Goal: Task Accomplishment & Management: Complete application form

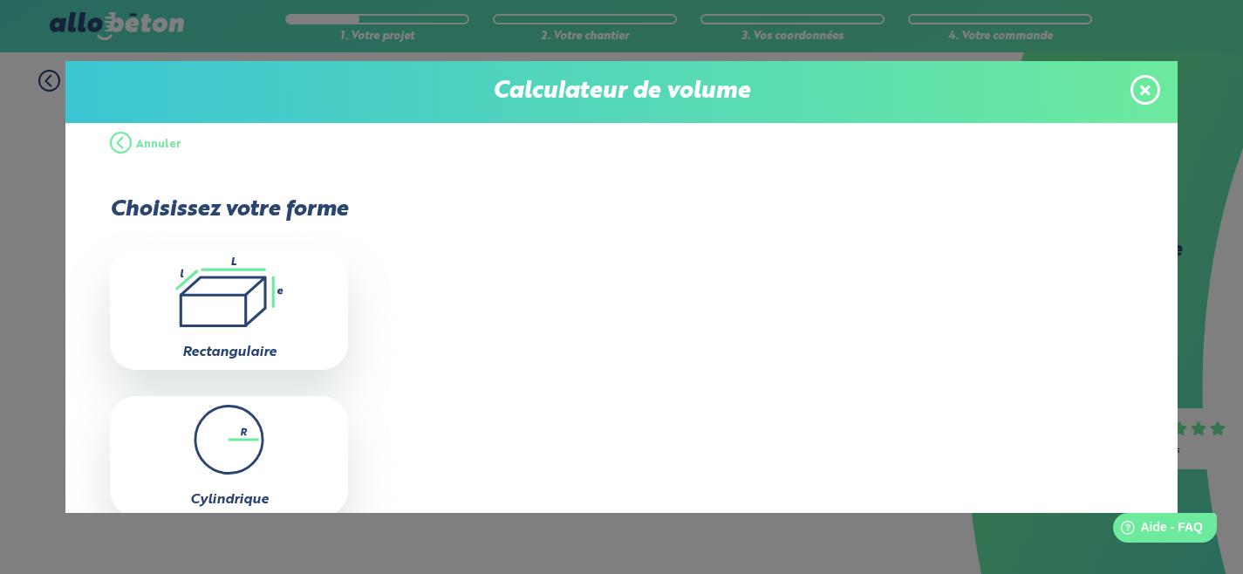
click at [128, 147] on button "Annuler" at bounding box center [146, 145] width 72 height 52
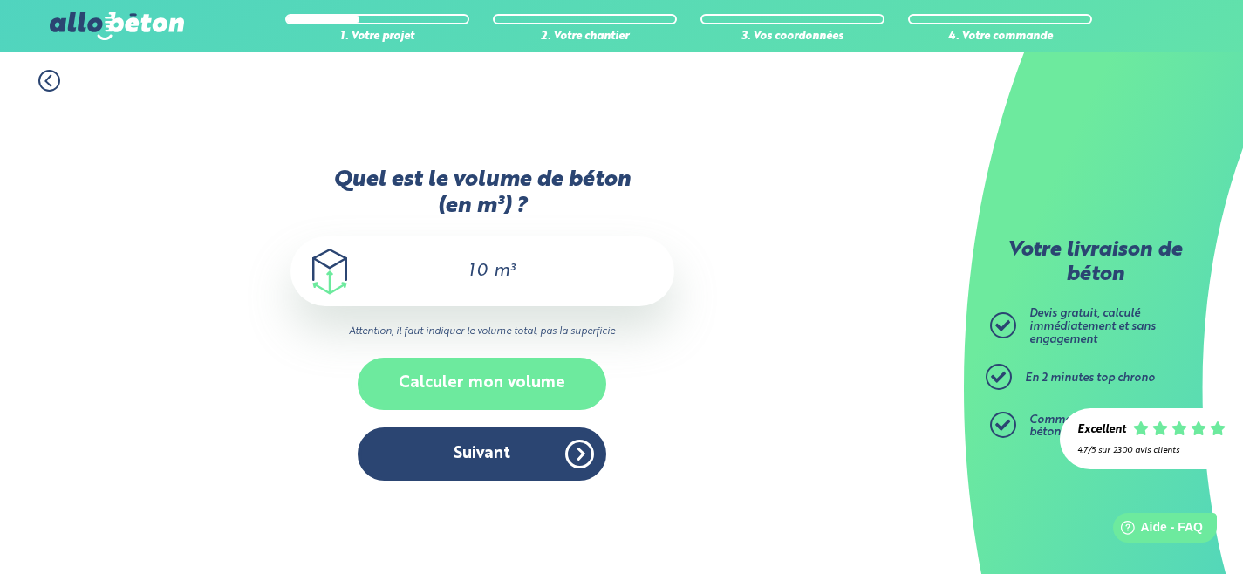
click at [472, 375] on button "Calculer mon volume" at bounding box center [482, 383] width 249 height 51
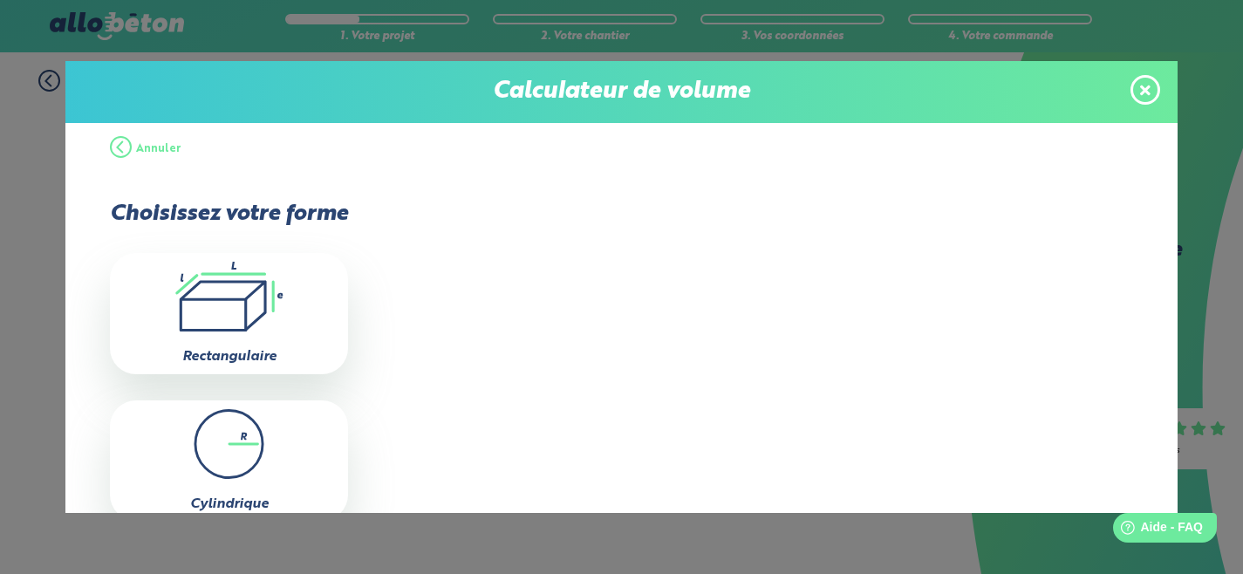
click at [195, 294] on icon ".icon-calc-rectanglea{fill:none;stroke-linecap:round;stroke-width:3px;stroke:#6…" at bounding box center [229, 297] width 221 height 70
type input "0"
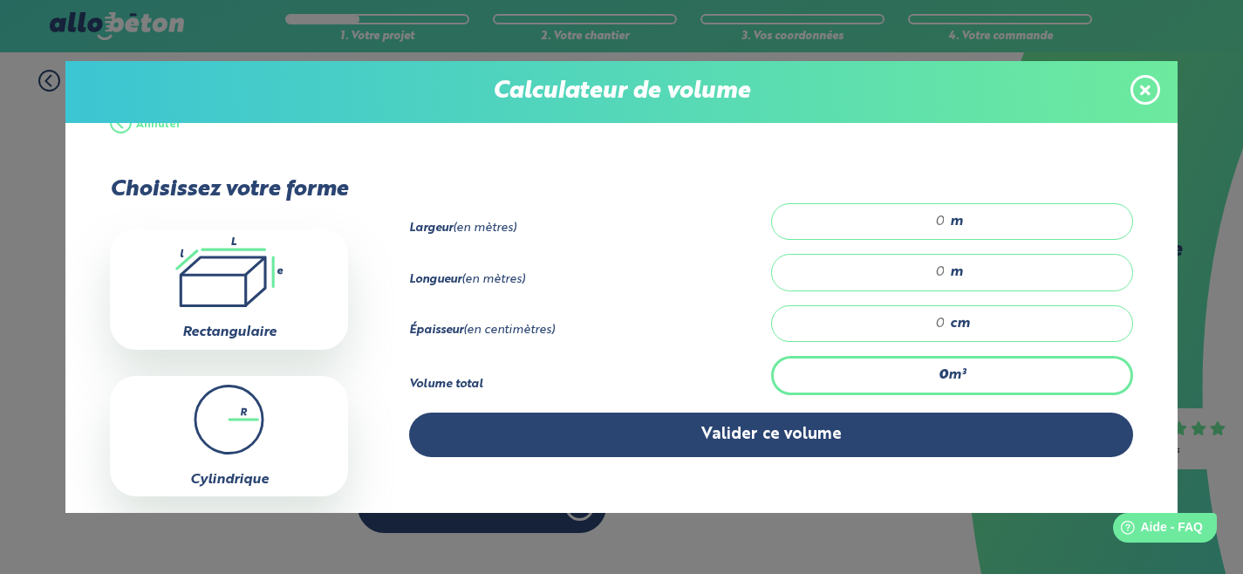
scroll to position [14, 0]
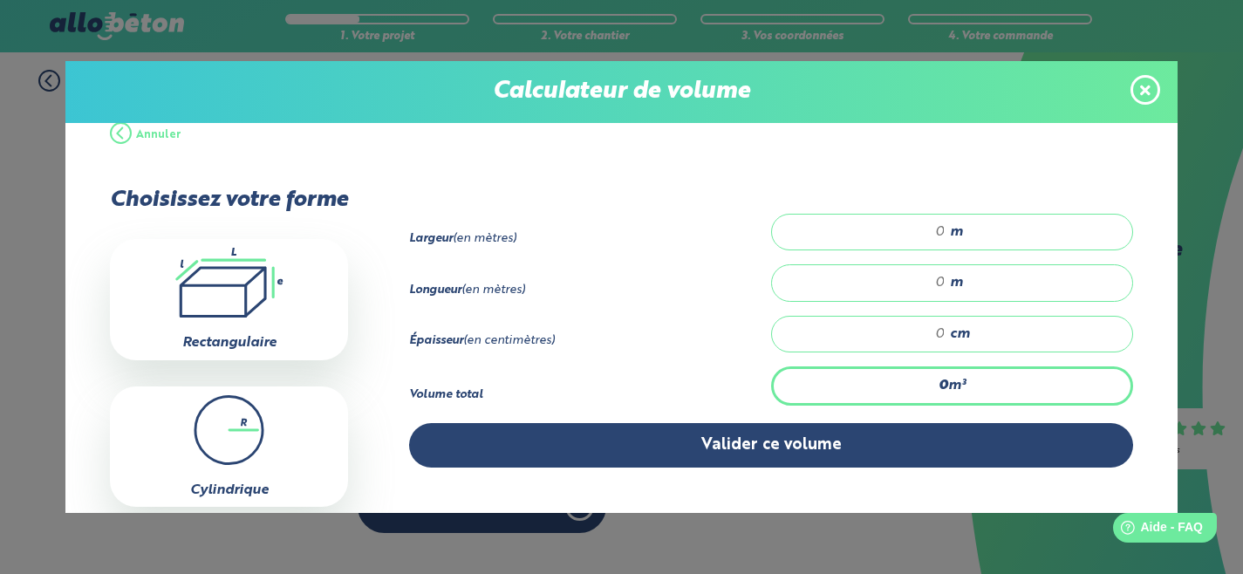
click at [947, 230] on div "m" at bounding box center [952, 232] width 362 height 37
type input "4.01"
type input "8.63"
type input "0.346"
type input "1"
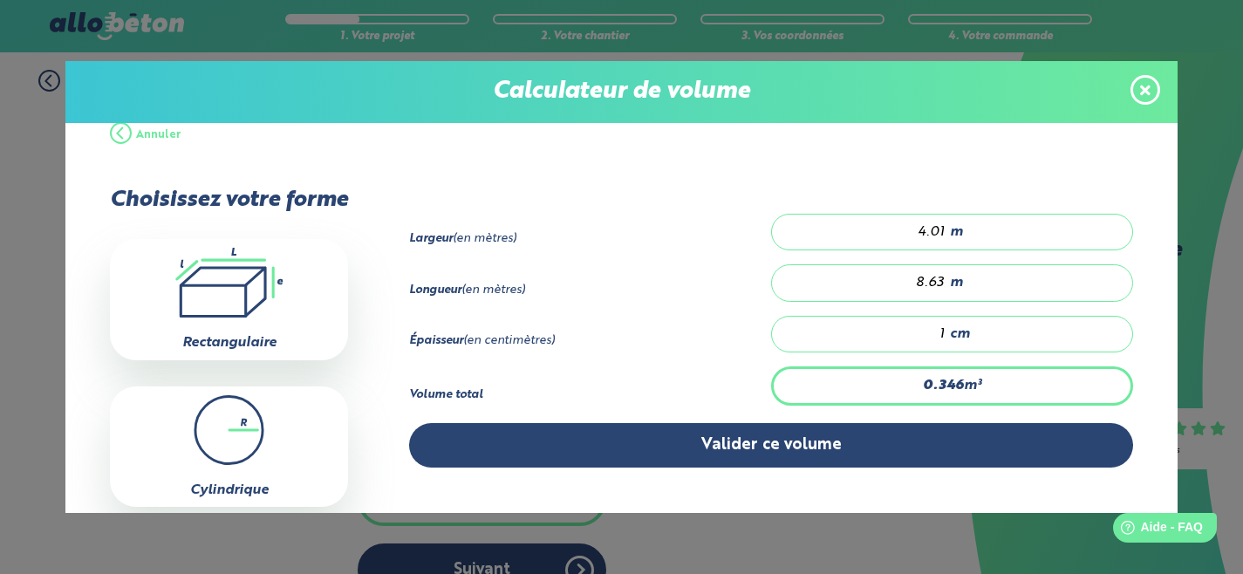
type input "5.191"
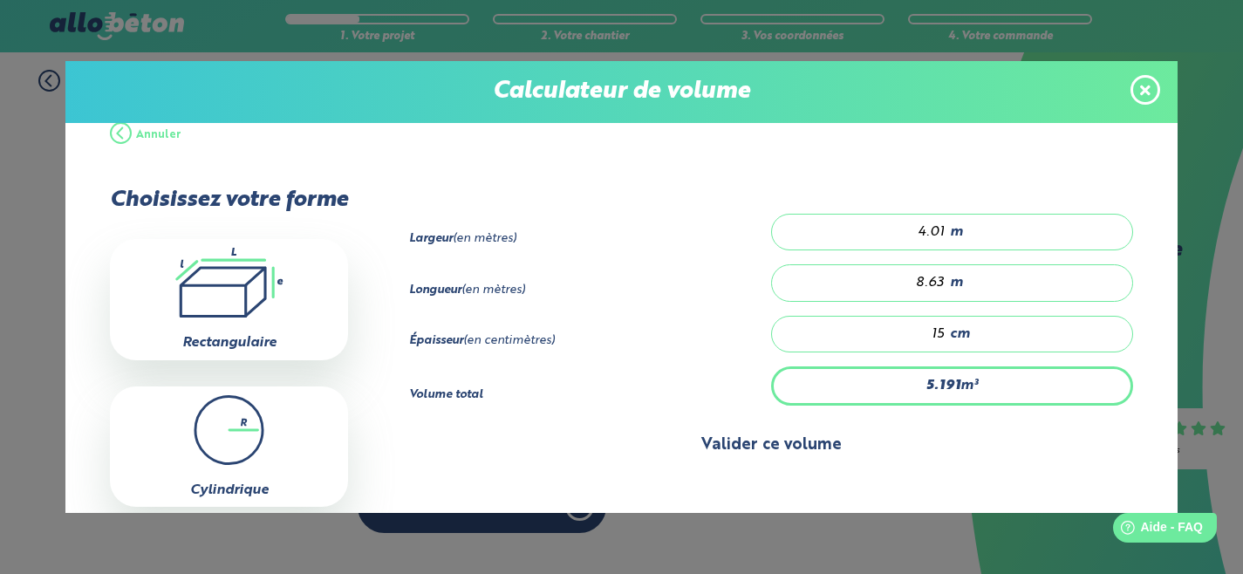
type input "15"
click at [805, 465] on button "Valider ce volume" at bounding box center [771, 445] width 724 height 45
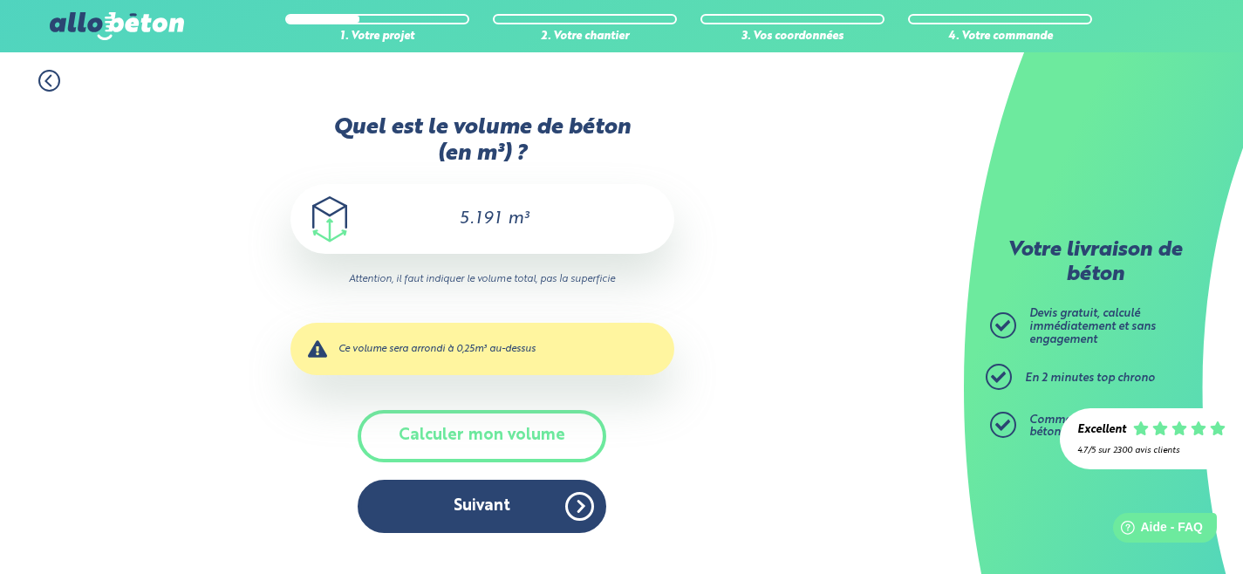
scroll to position [0, 0]
click at [508, 221] on span "m³" at bounding box center [518, 218] width 21 height 17
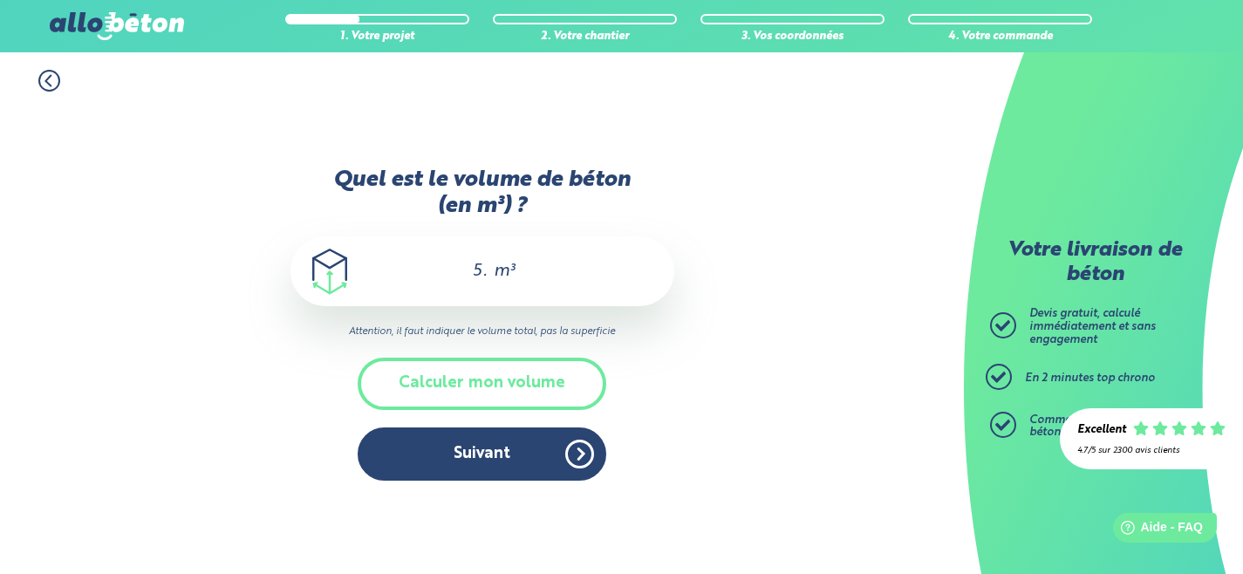
type input "5"
type input "11"
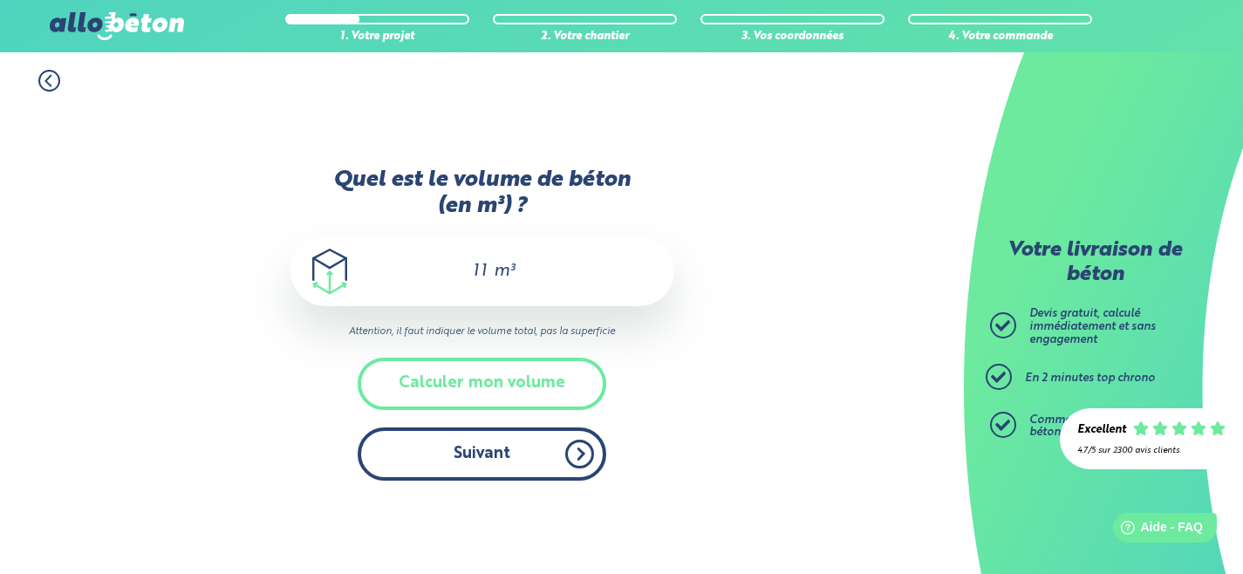
click at [470, 462] on button "Suivant" at bounding box center [482, 454] width 249 height 53
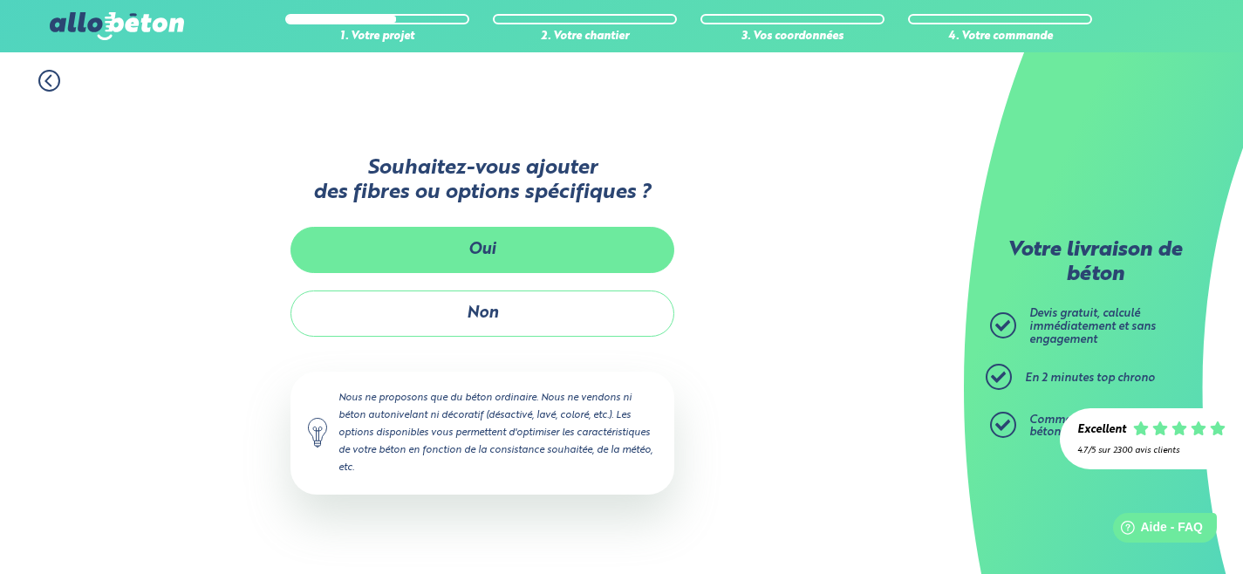
click at [380, 251] on button "Oui" at bounding box center [483, 250] width 384 height 46
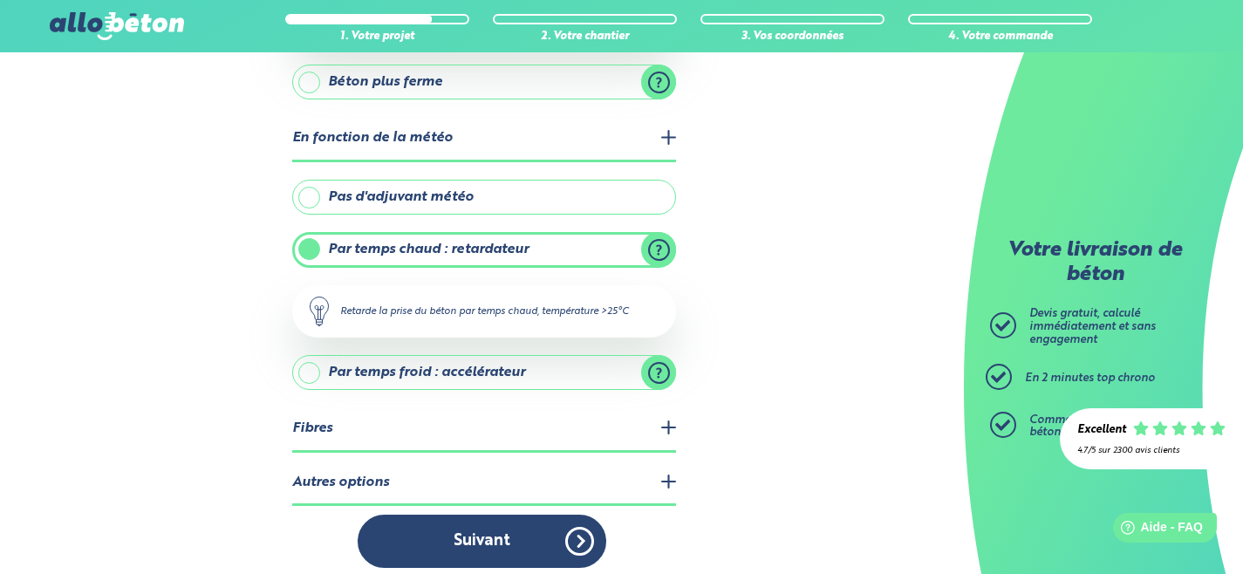
scroll to position [360, 0]
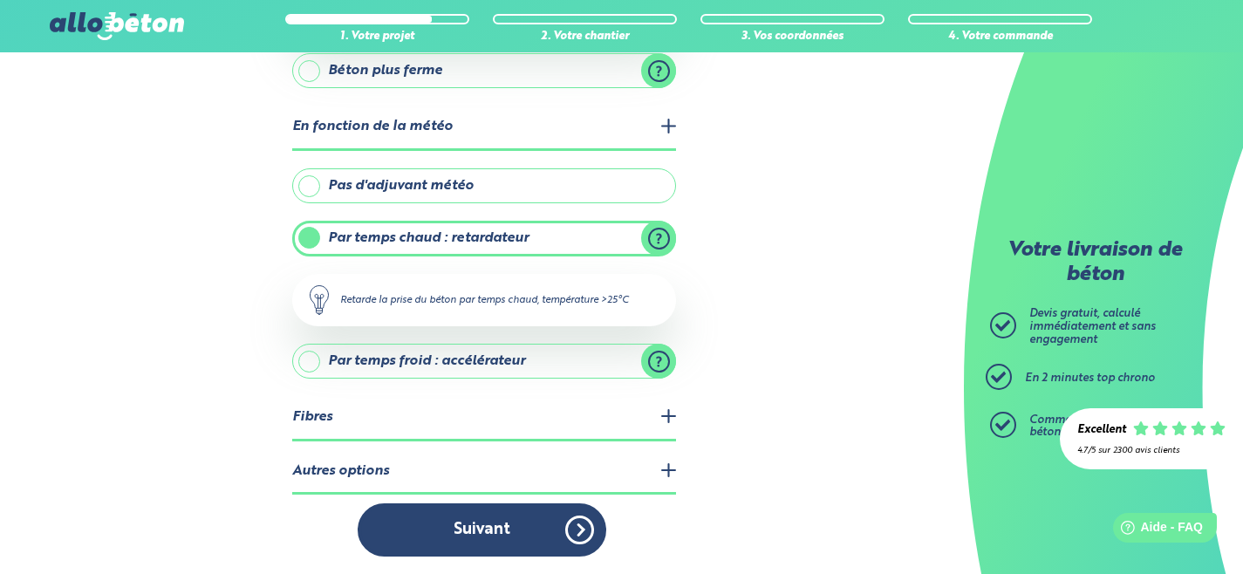
click at [376, 409] on legend "Fibres" at bounding box center [484, 418] width 384 height 45
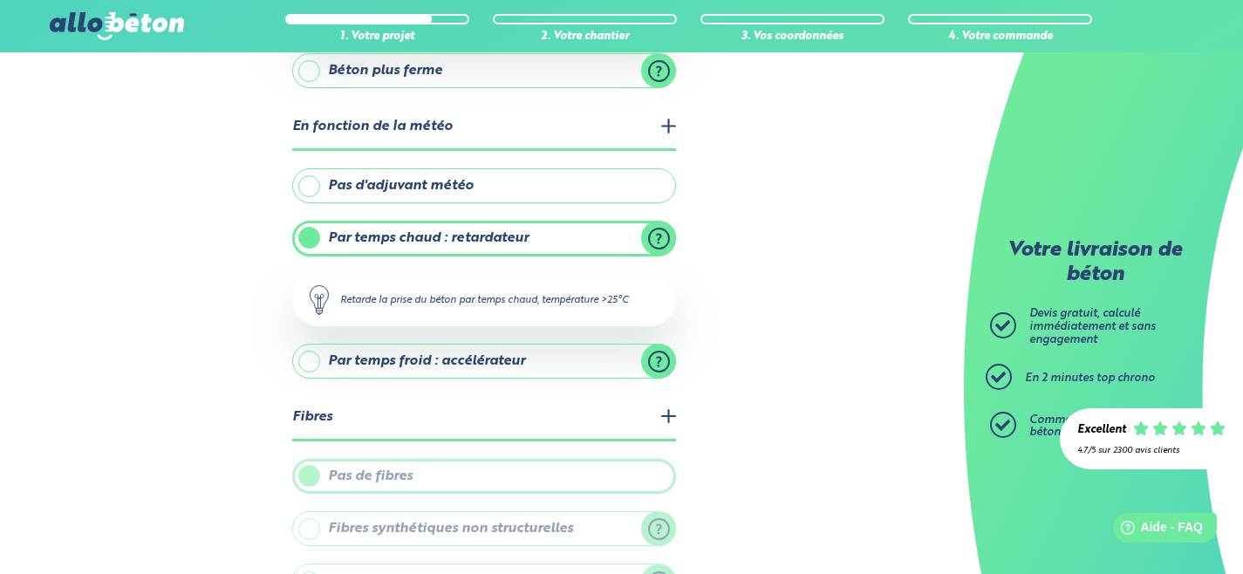
scroll to position [526, 0]
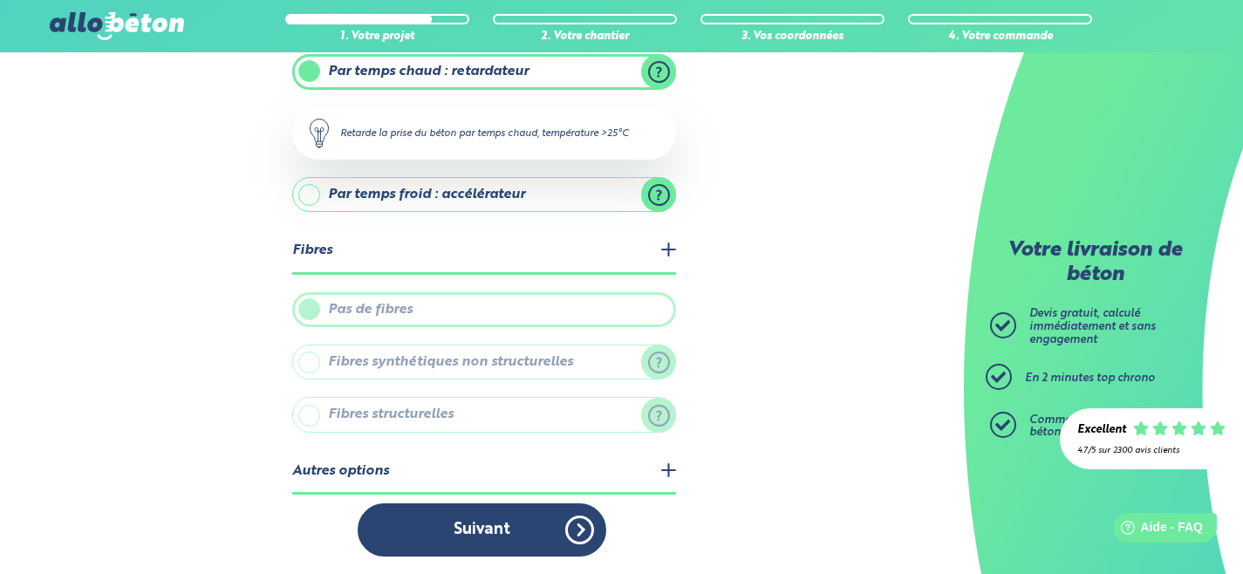
click at [345, 492] on legend "Autres options" at bounding box center [484, 472] width 384 height 45
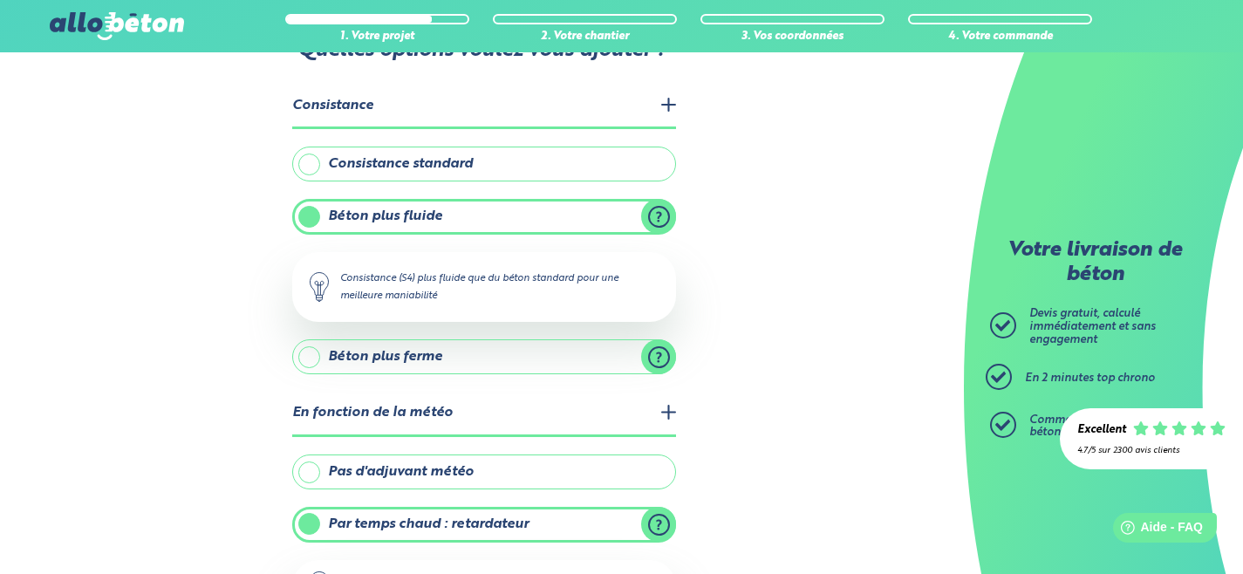
scroll to position [0, 0]
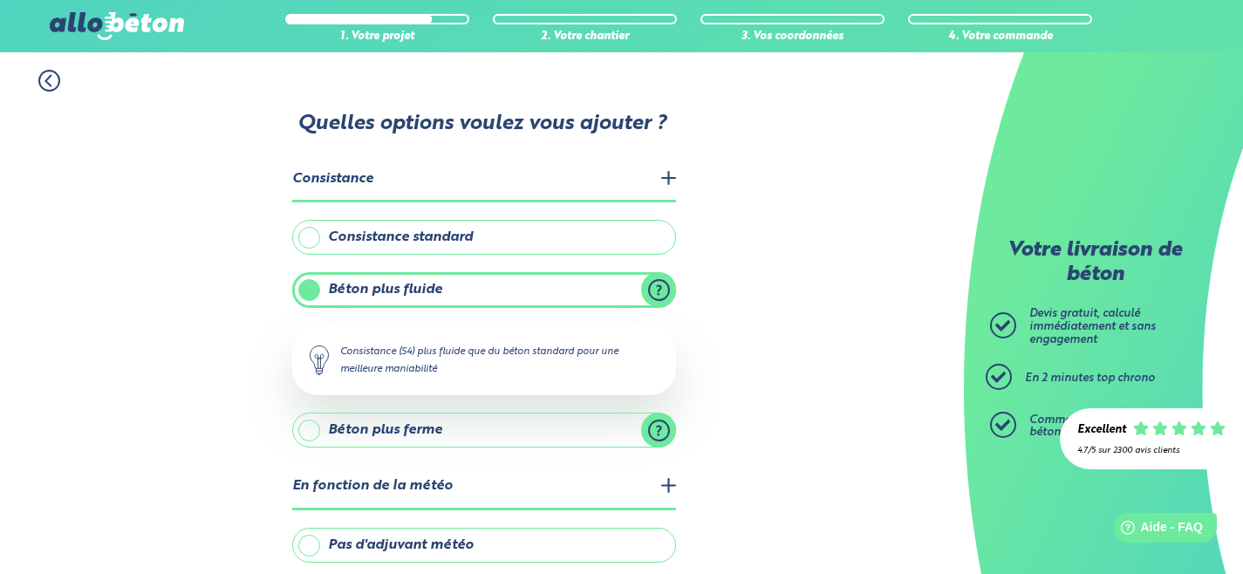
click at [52, 82] on icon at bounding box center [49, 81] width 22 height 22
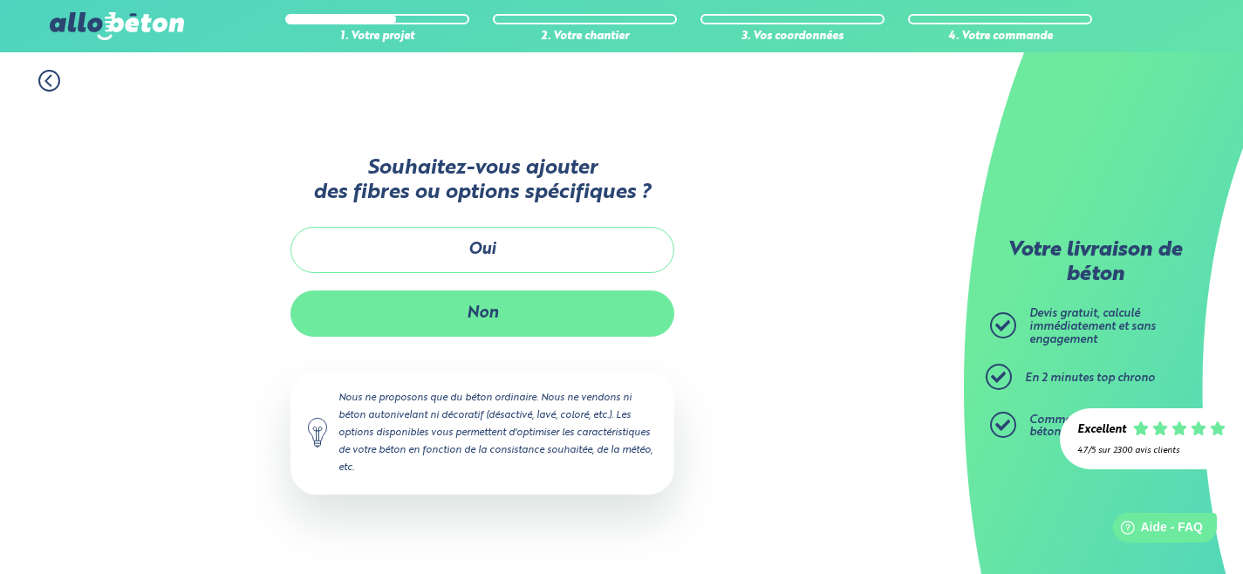
click at [518, 324] on button "Non" at bounding box center [483, 314] width 384 height 46
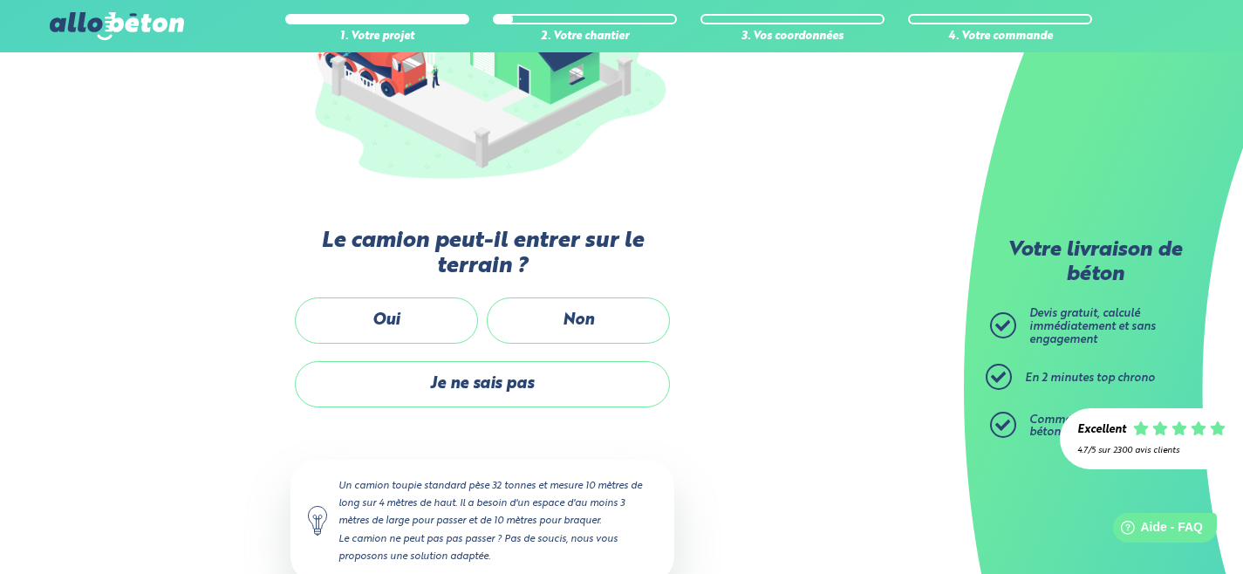
scroll to position [312, 0]
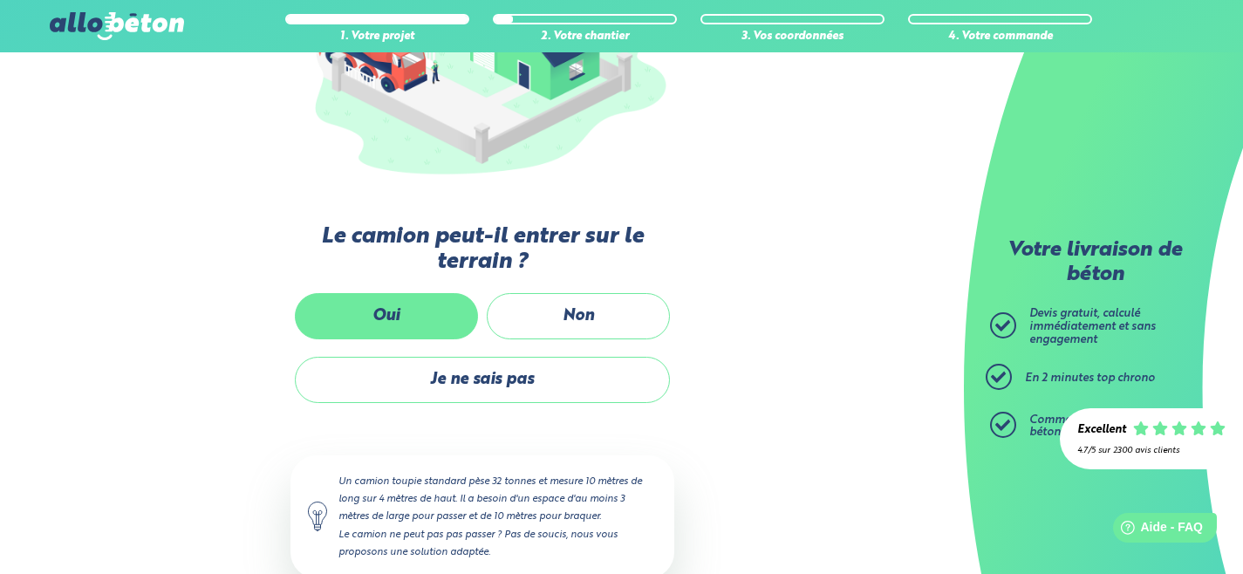
click at [406, 317] on label "Oui" at bounding box center [386, 316] width 183 height 46
click at [0, 0] on input "Oui" at bounding box center [0, 0] width 0 height 0
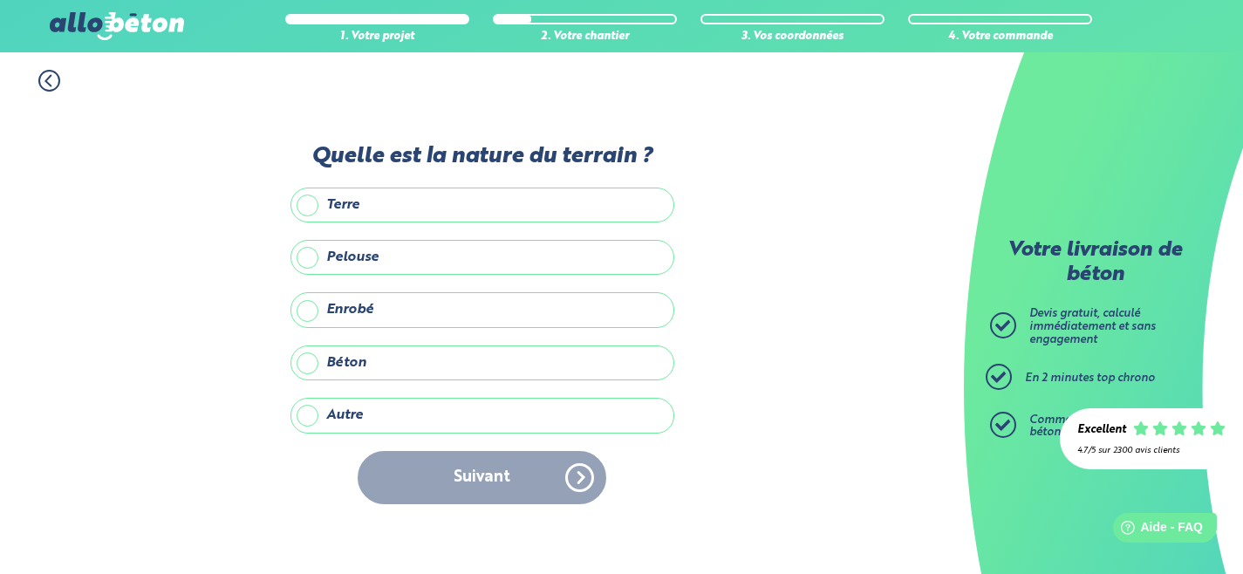
click at [345, 425] on label "Autre" at bounding box center [483, 415] width 384 height 35
click at [0, 0] on input "Autre" at bounding box center [0, 0] width 0 height 0
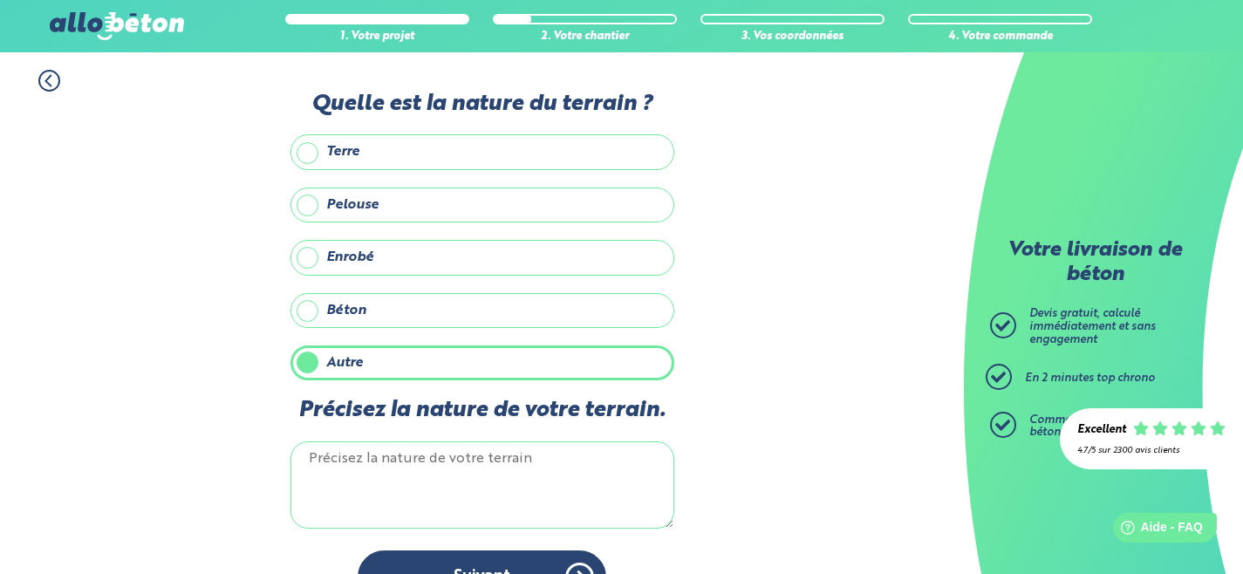
click at [380, 161] on label "Terre" at bounding box center [483, 151] width 384 height 35
click at [0, 0] on input "Terre" at bounding box center [0, 0] width 0 height 0
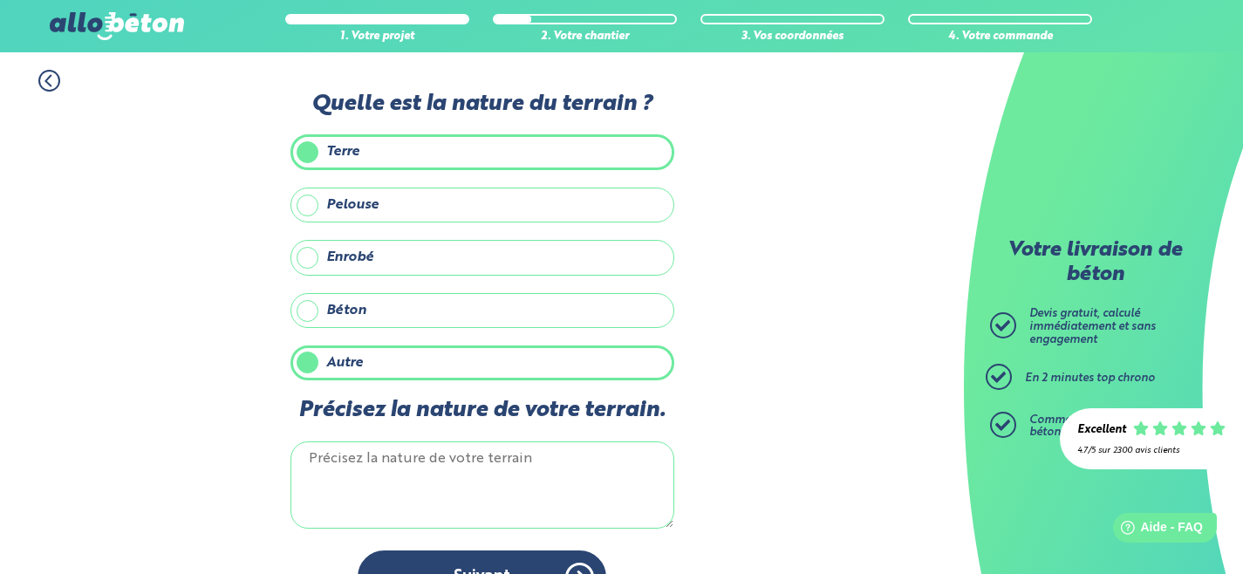
click at [401, 371] on label "Autre" at bounding box center [483, 363] width 384 height 35
click at [0, 0] on input "Autre" at bounding box center [0, 0] width 0 height 0
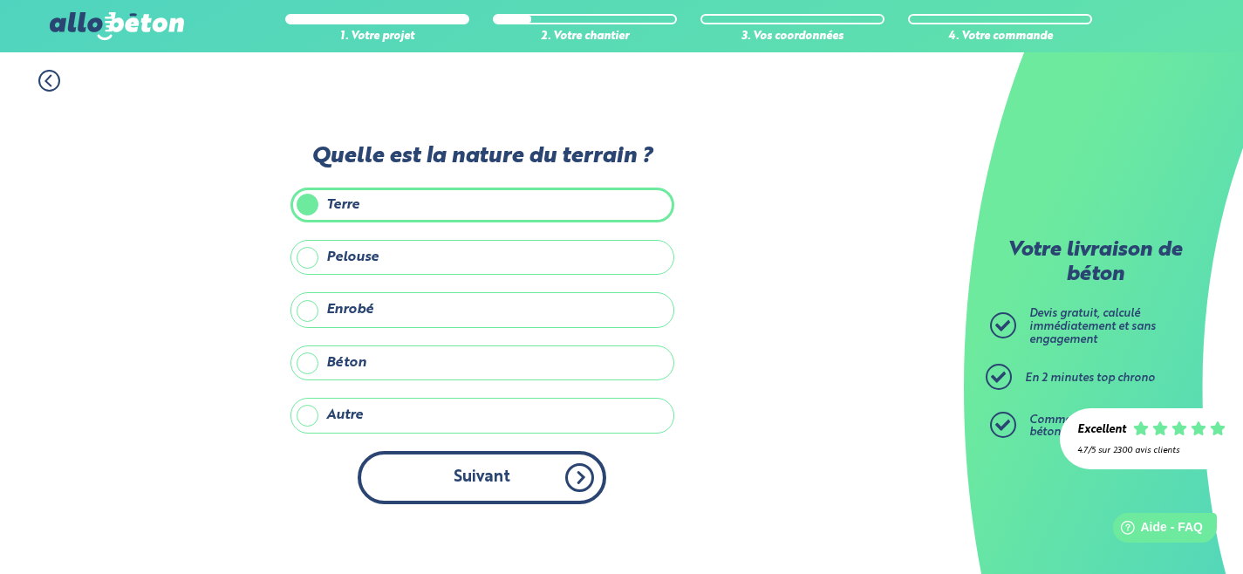
click at [447, 465] on button "Suivant" at bounding box center [482, 477] width 249 height 53
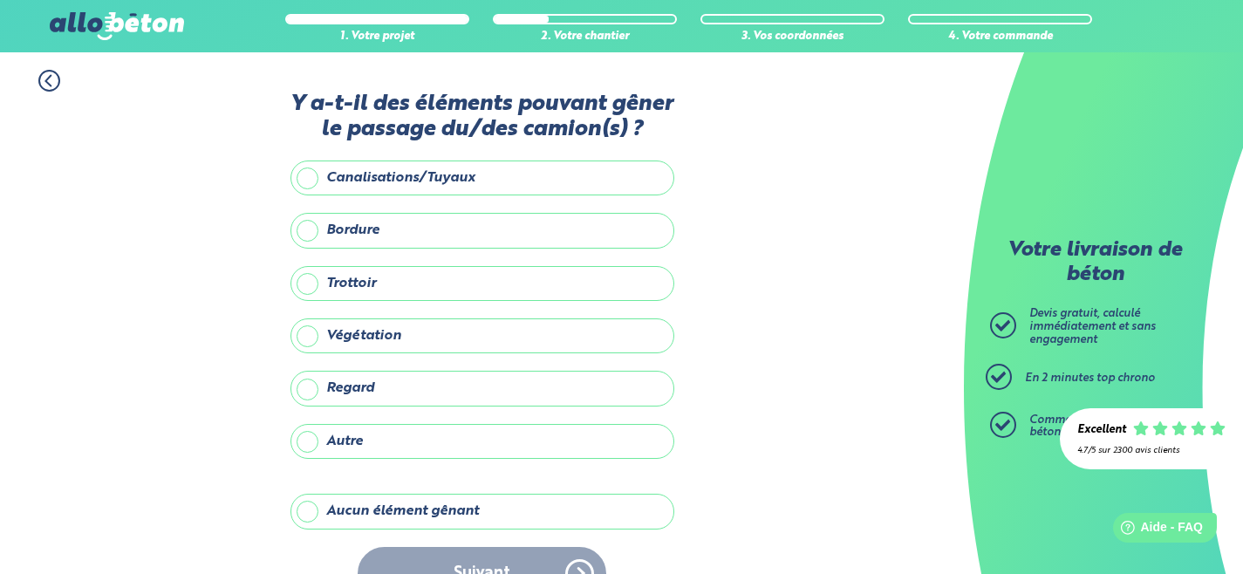
click at [380, 500] on label "Aucun élément gênant" at bounding box center [483, 511] width 384 height 35
click at [0, 0] on input "Aucun élément gênant" at bounding box center [0, 0] width 0 height 0
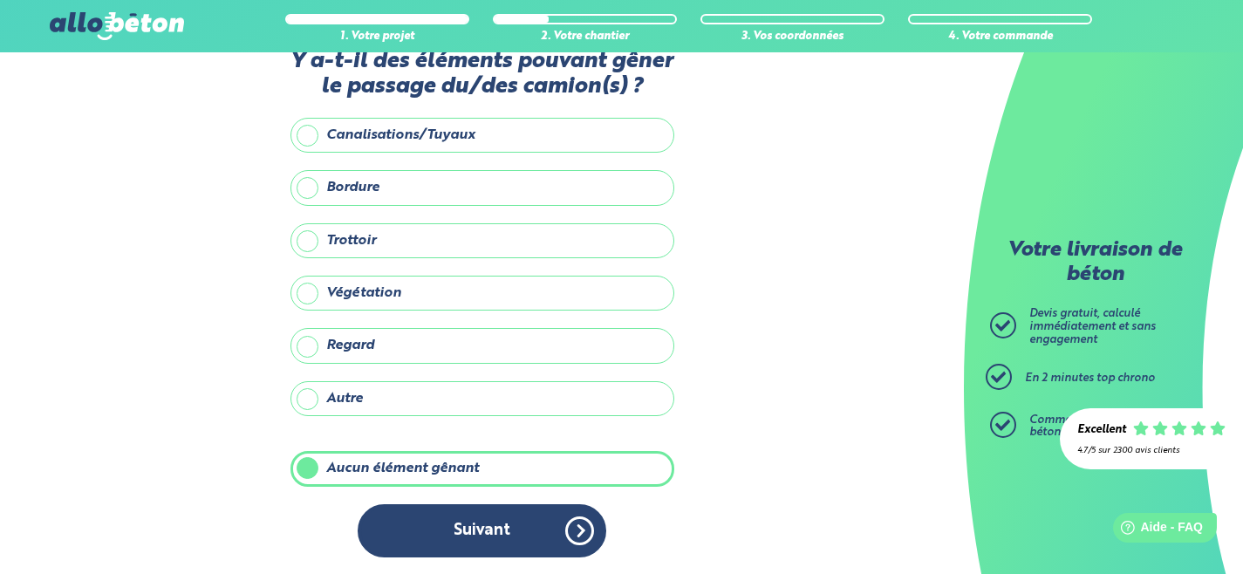
scroll to position [44, 0]
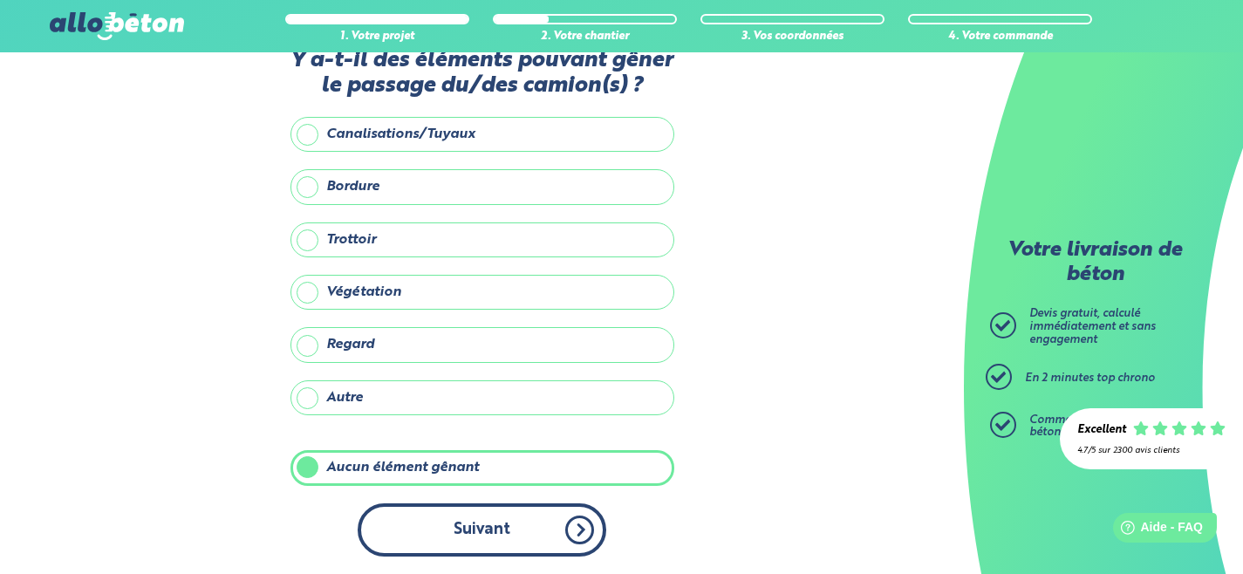
click at [447, 523] on button "Suivant" at bounding box center [482, 530] width 249 height 53
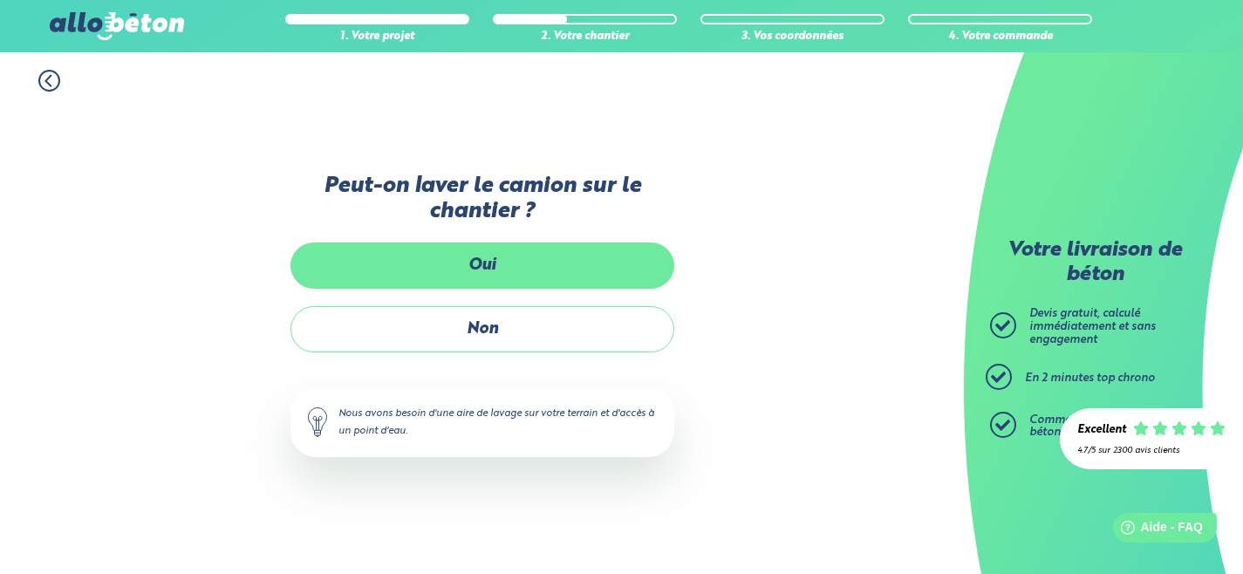
click at [494, 264] on label "Oui" at bounding box center [483, 266] width 384 height 46
click at [0, 0] on input "Oui" at bounding box center [0, 0] width 0 height 0
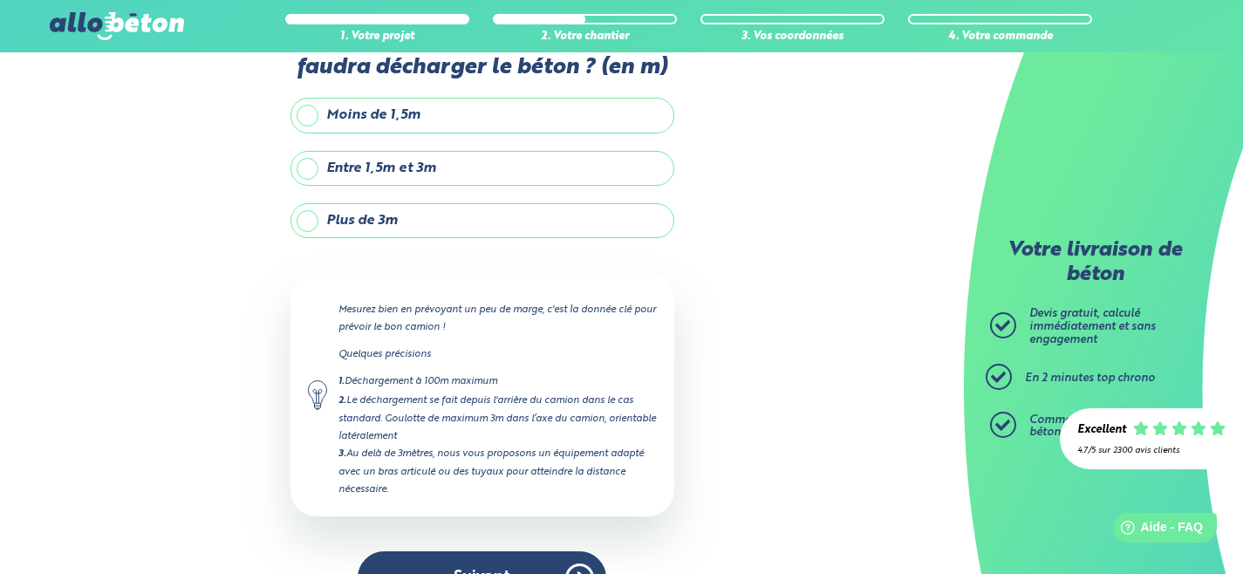
scroll to position [97, 0]
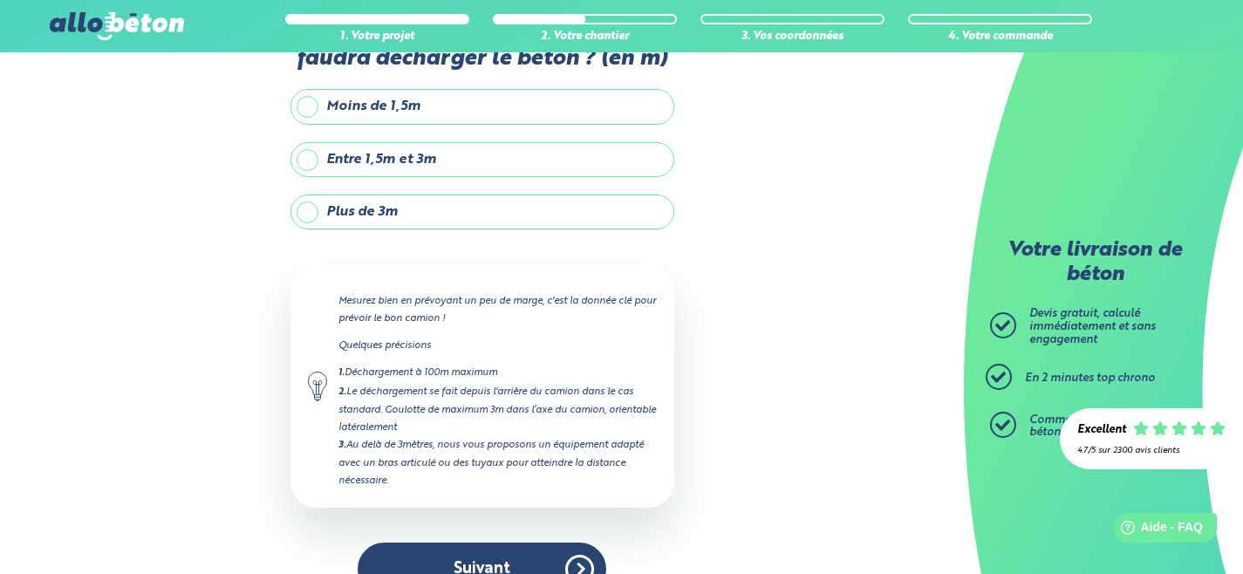
click at [414, 207] on label "Plus de 3m" at bounding box center [483, 212] width 384 height 35
click at [0, 0] on input "Plus de 3m" at bounding box center [0, 0] width 0 height 0
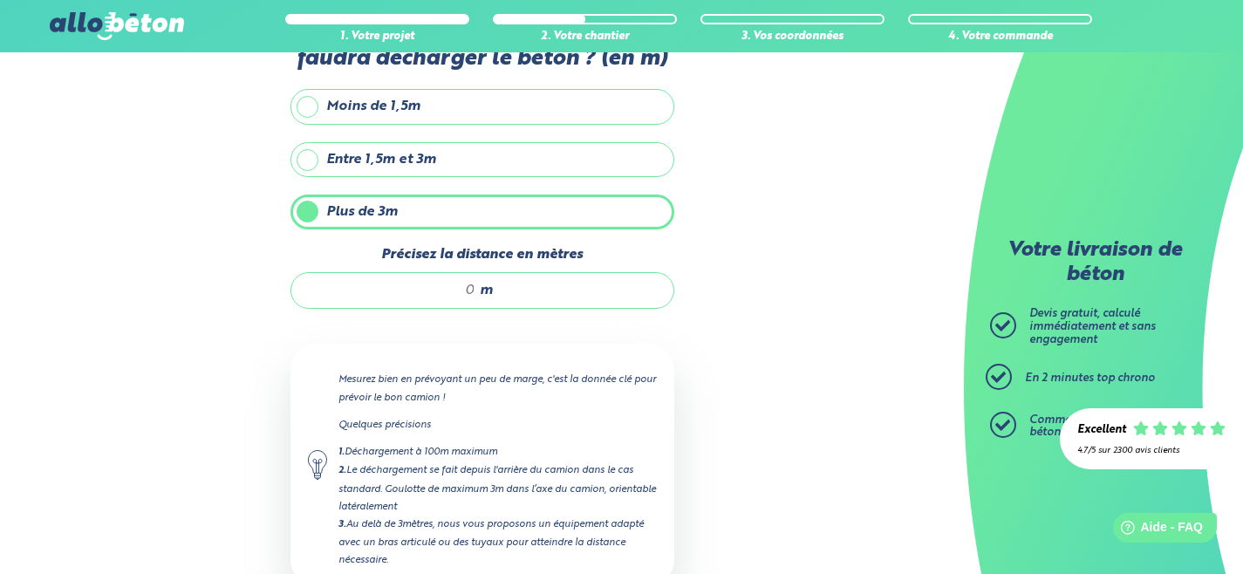
click at [481, 291] on span "m" at bounding box center [486, 291] width 13 height 16
type input "8"
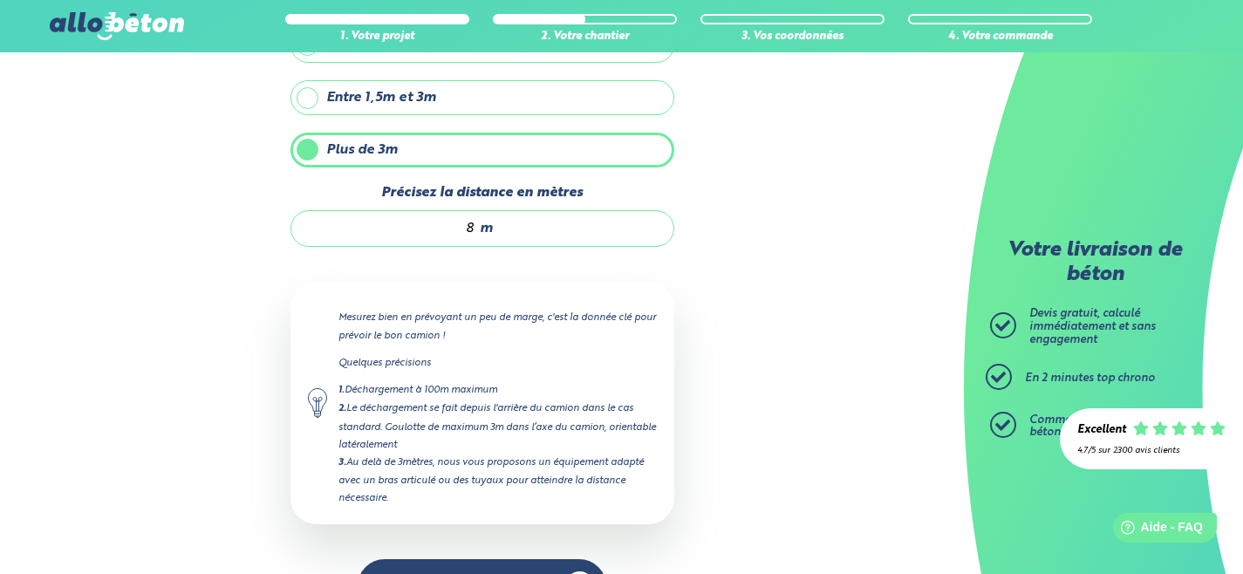
scroll to position [216, 0]
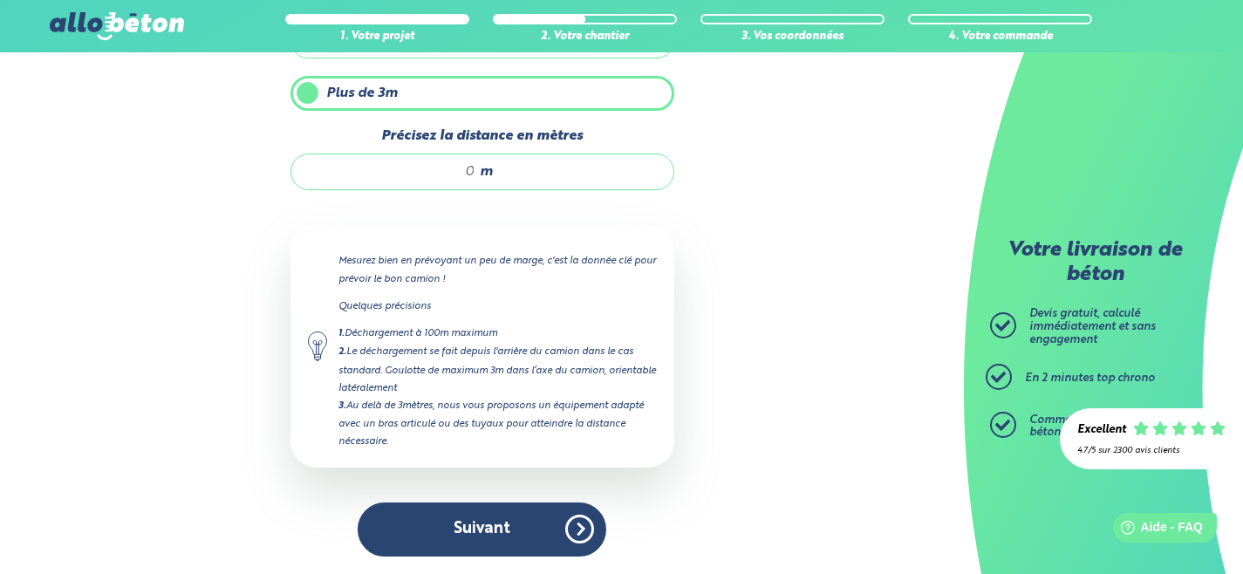
type input "9"
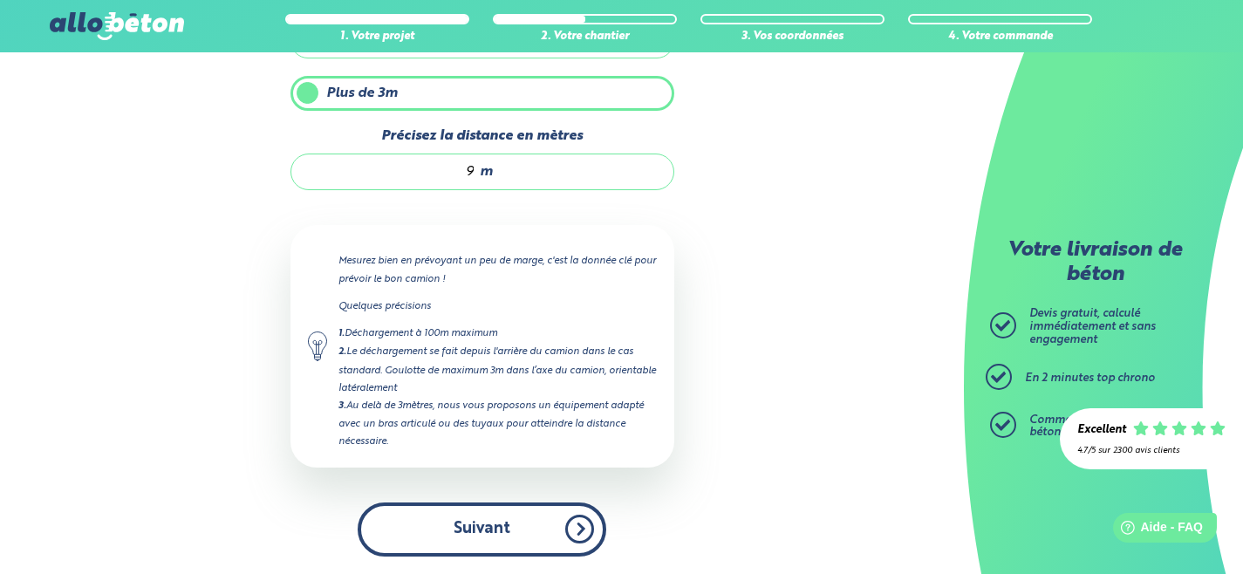
click at [454, 524] on button "Suivant" at bounding box center [482, 529] width 249 height 53
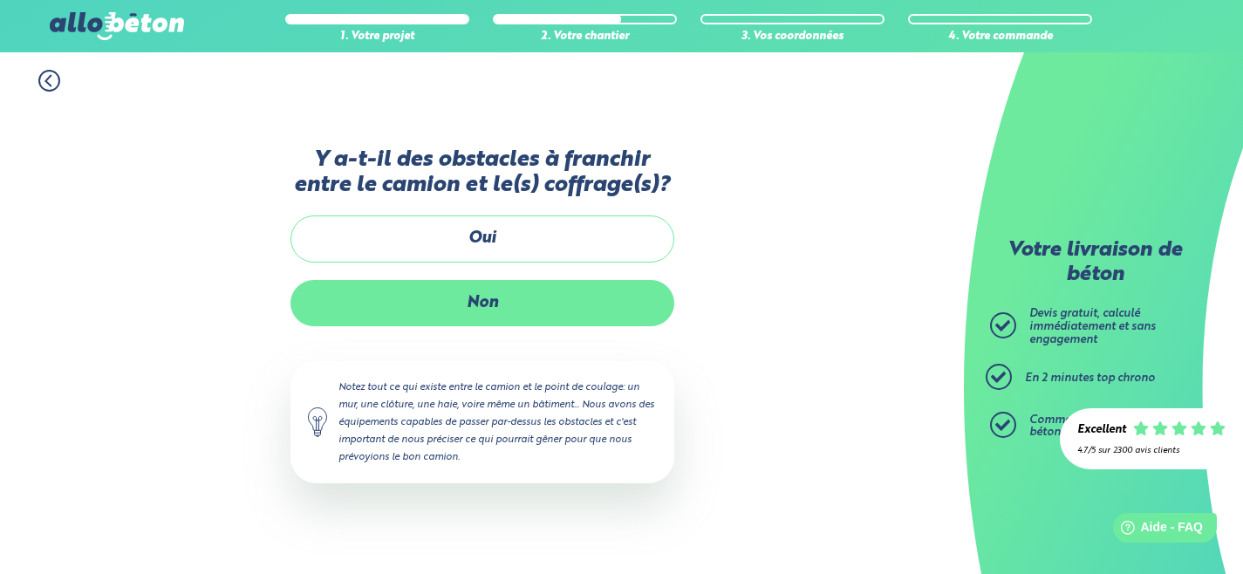
click at [424, 312] on label "Non" at bounding box center [483, 303] width 384 height 46
click at [0, 0] on input "Non" at bounding box center [0, 0] width 0 height 0
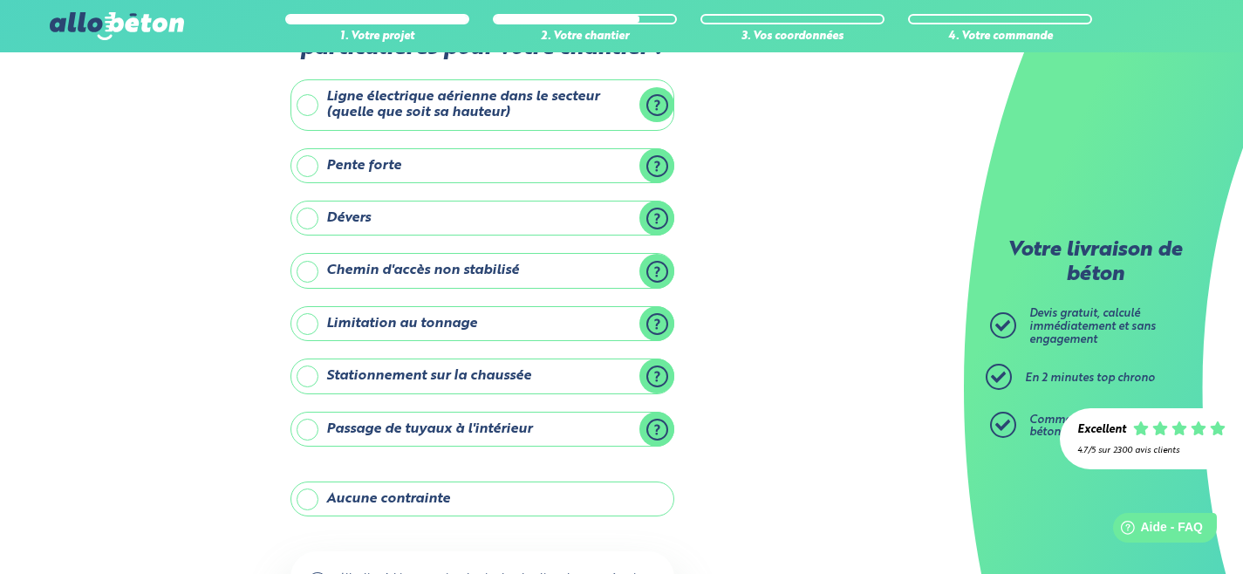
scroll to position [94, 0]
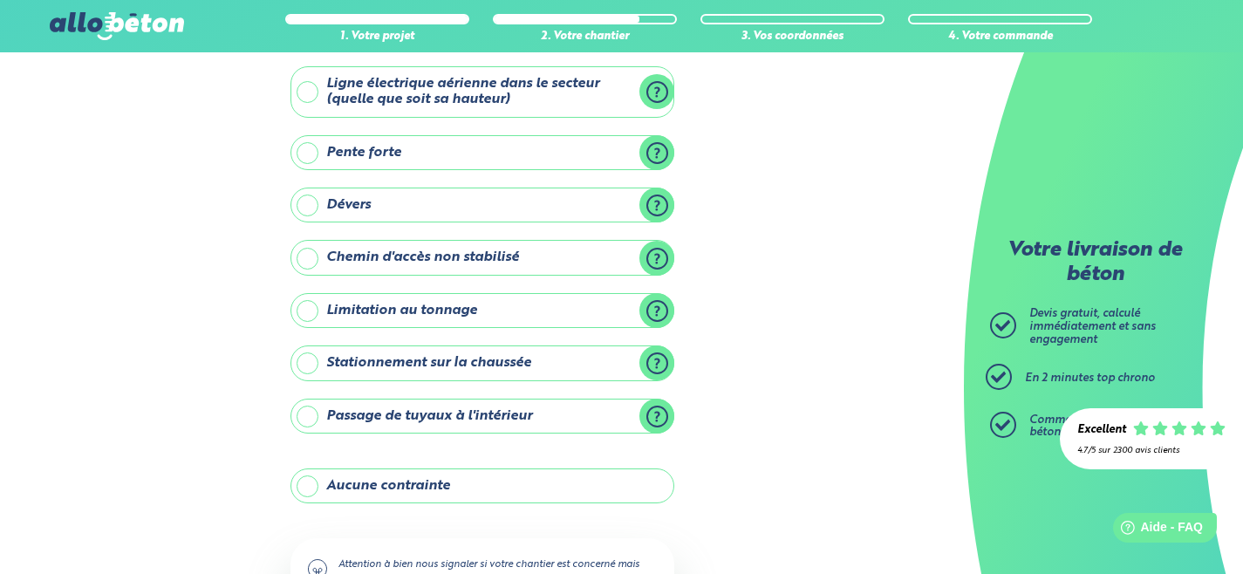
click at [664, 253] on label "Chemin d'accès non stabilisé" at bounding box center [483, 257] width 384 height 35
click at [0, 0] on input "Chemin d'accès non stabilisé" at bounding box center [0, 0] width 0 height 0
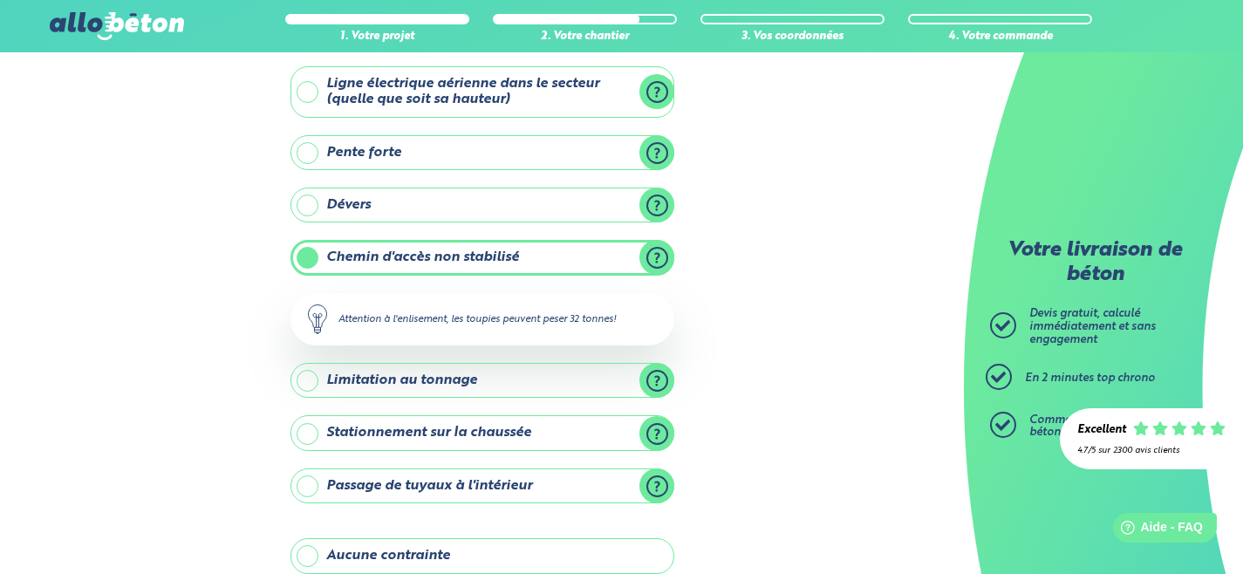
click at [664, 253] on label "Chemin d'accès non stabilisé" at bounding box center [483, 257] width 384 height 35
click at [0, 0] on input "Chemin d'accès non stabilisé" at bounding box center [0, 0] width 0 height 0
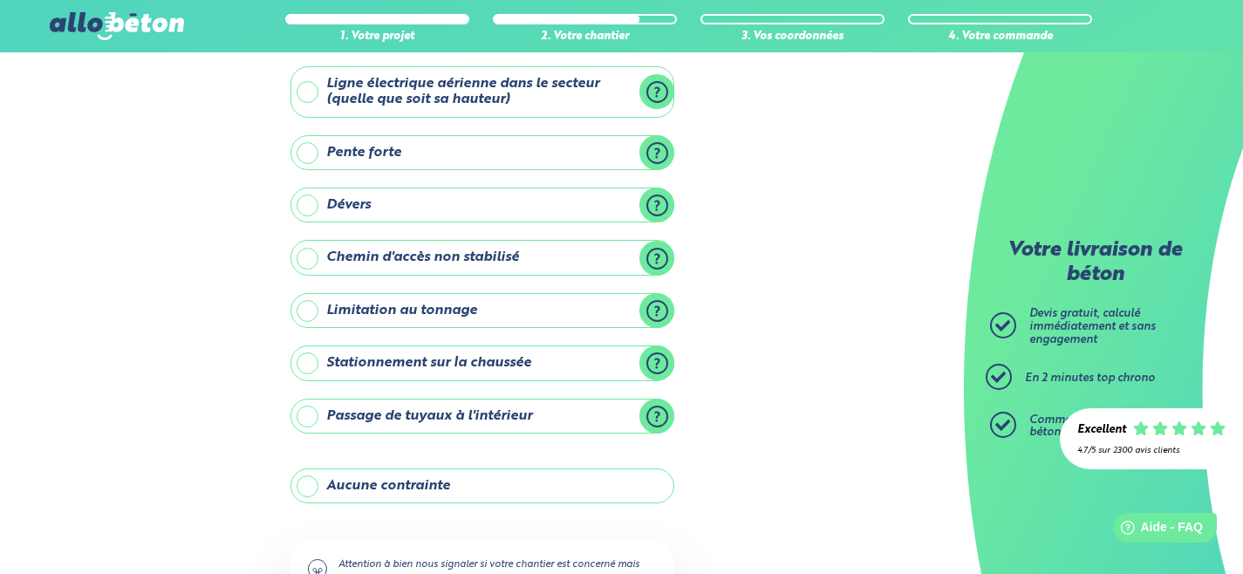
click at [664, 253] on label "Chemin d'accès non stabilisé" at bounding box center [483, 257] width 384 height 35
click at [0, 0] on input "Chemin d'accès non stabilisé" at bounding box center [0, 0] width 0 height 0
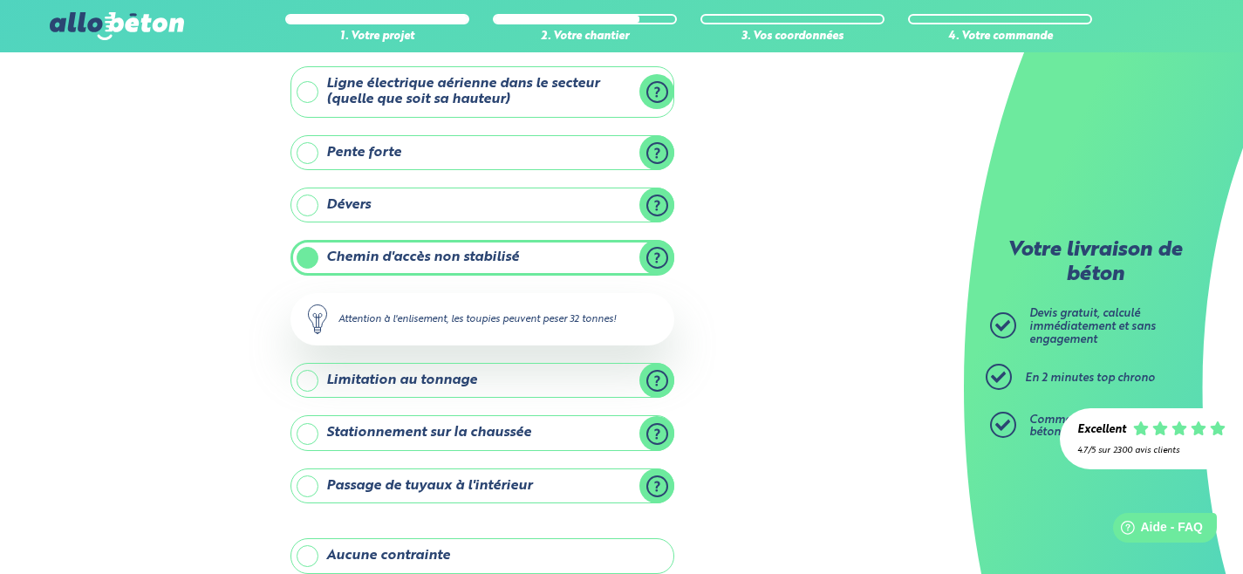
click at [664, 253] on label "Chemin d'accès non stabilisé" at bounding box center [483, 257] width 384 height 35
click at [0, 0] on input "Chemin d'accès non stabilisé" at bounding box center [0, 0] width 0 height 0
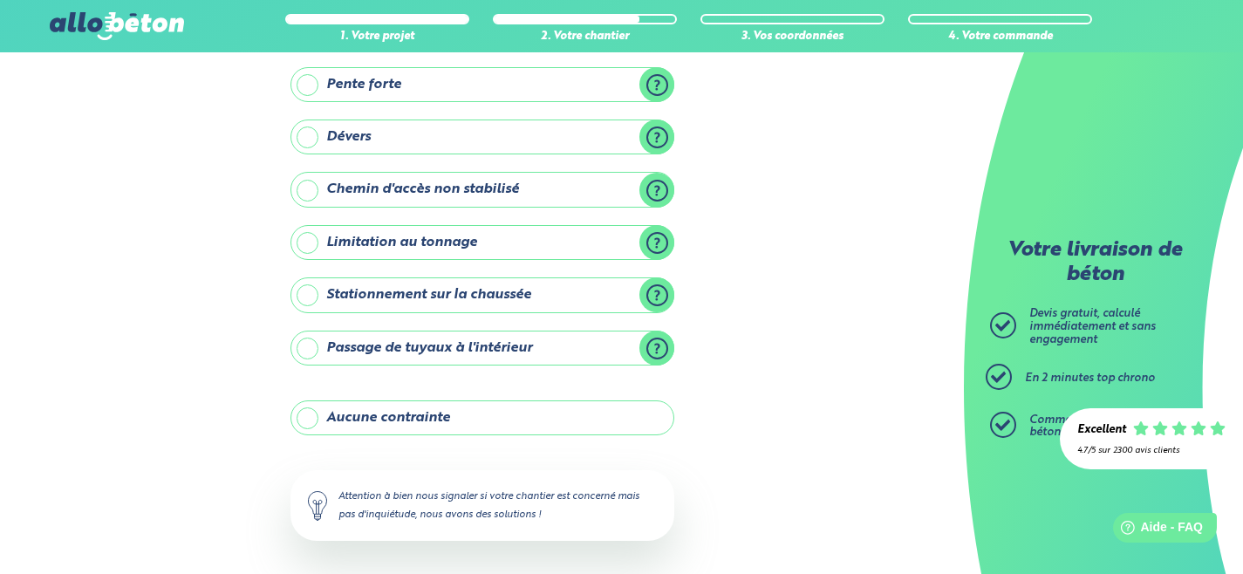
scroll to position [168, 0]
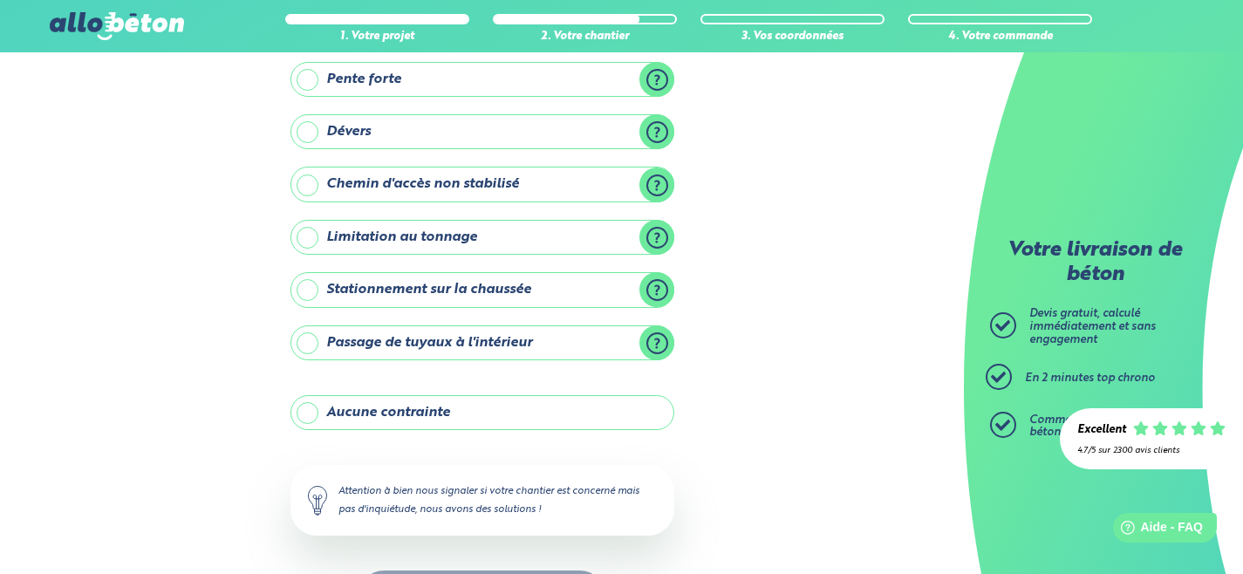
click at [525, 402] on label "Aucune contrainte" at bounding box center [483, 412] width 384 height 35
click at [0, 0] on input "Aucune contrainte" at bounding box center [0, 0] width 0 height 0
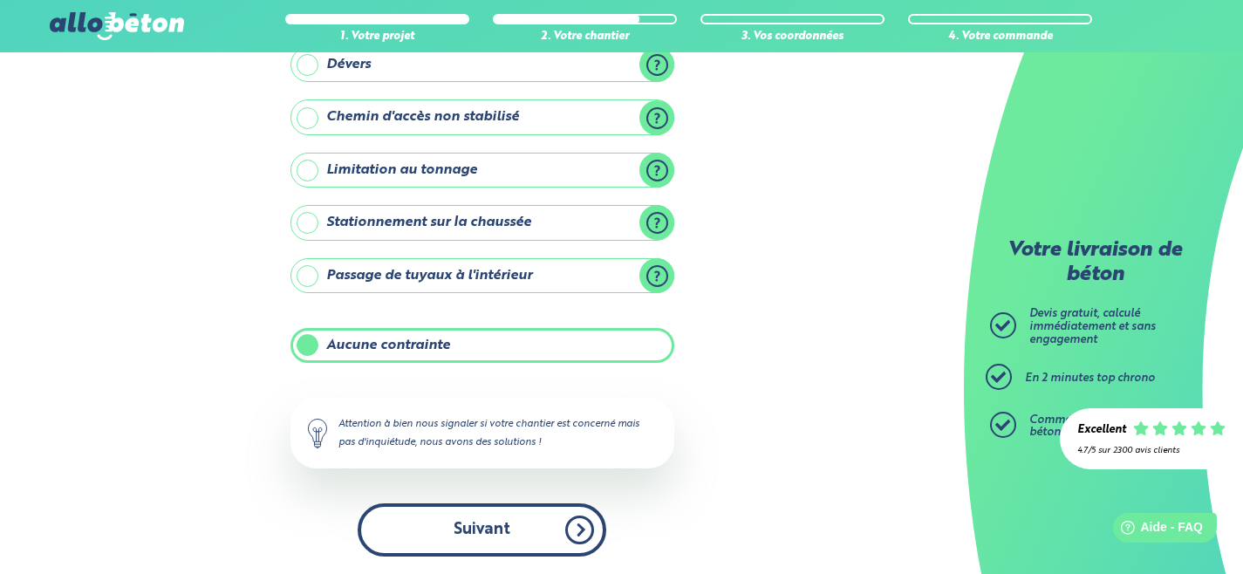
click at [479, 543] on button "Suivant" at bounding box center [482, 530] width 249 height 53
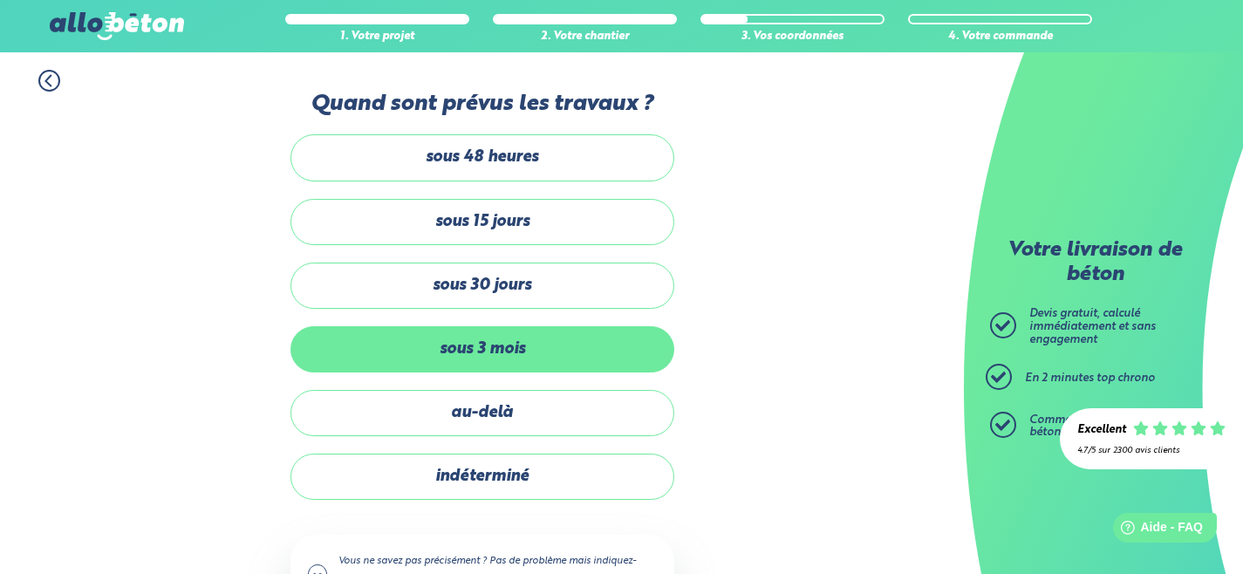
click at [478, 353] on label "sous 3 mois" at bounding box center [483, 349] width 384 height 46
click at [0, 0] on input "sous 3 mois" at bounding box center [0, 0] width 0 height 0
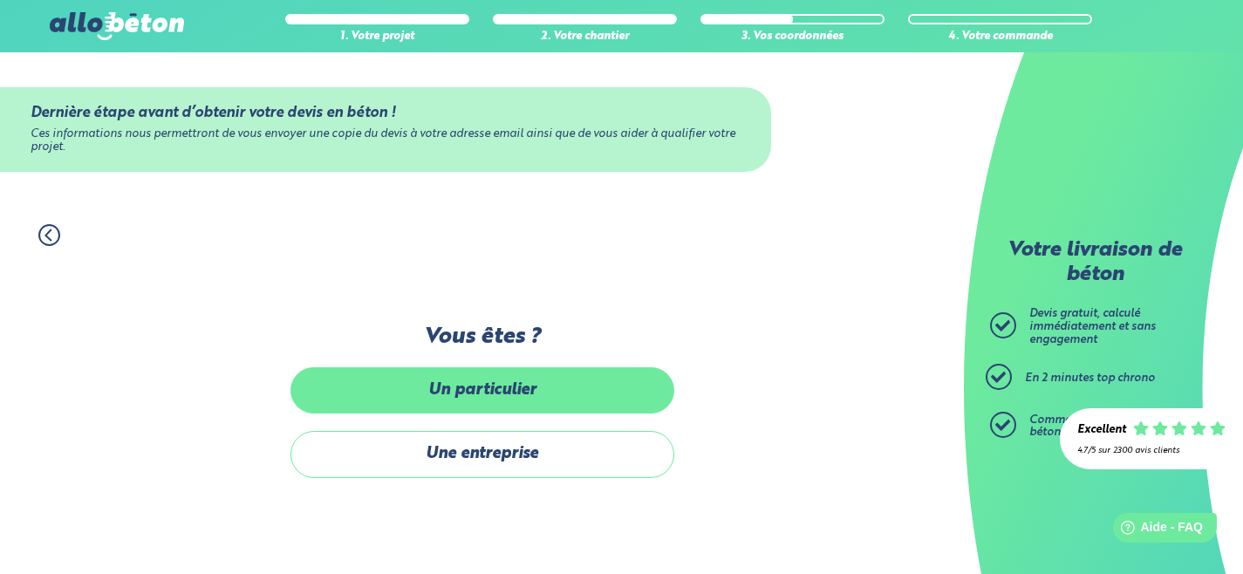
click at [371, 396] on label "Un particulier" at bounding box center [483, 390] width 384 height 46
click at [0, 0] on input "Un particulier" at bounding box center [0, 0] width 0 height 0
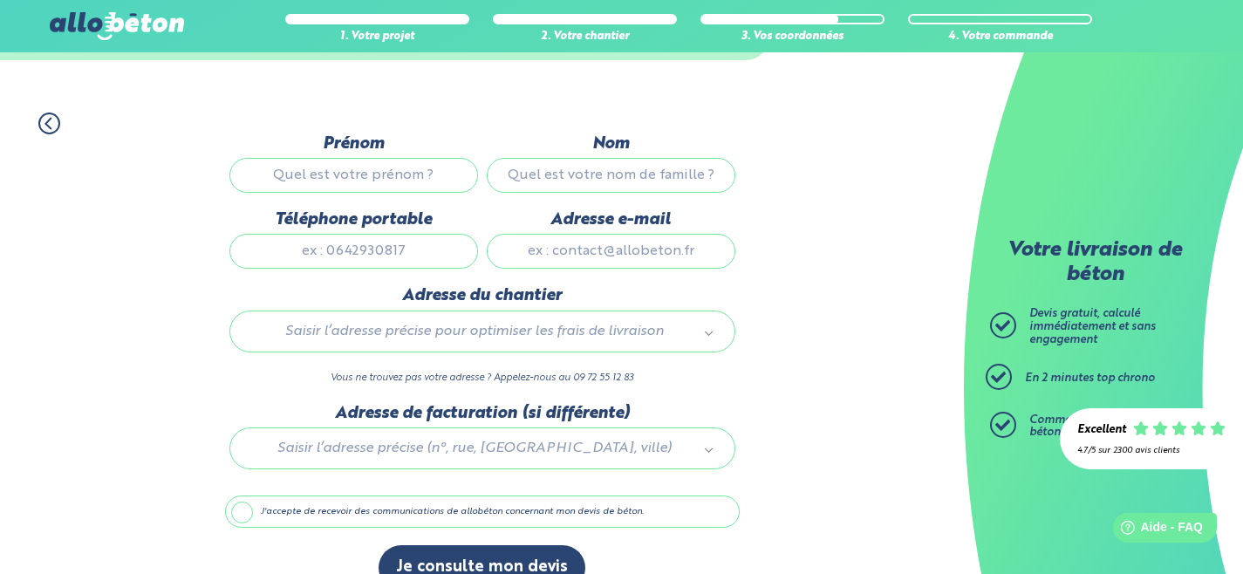
scroll to position [146, 0]
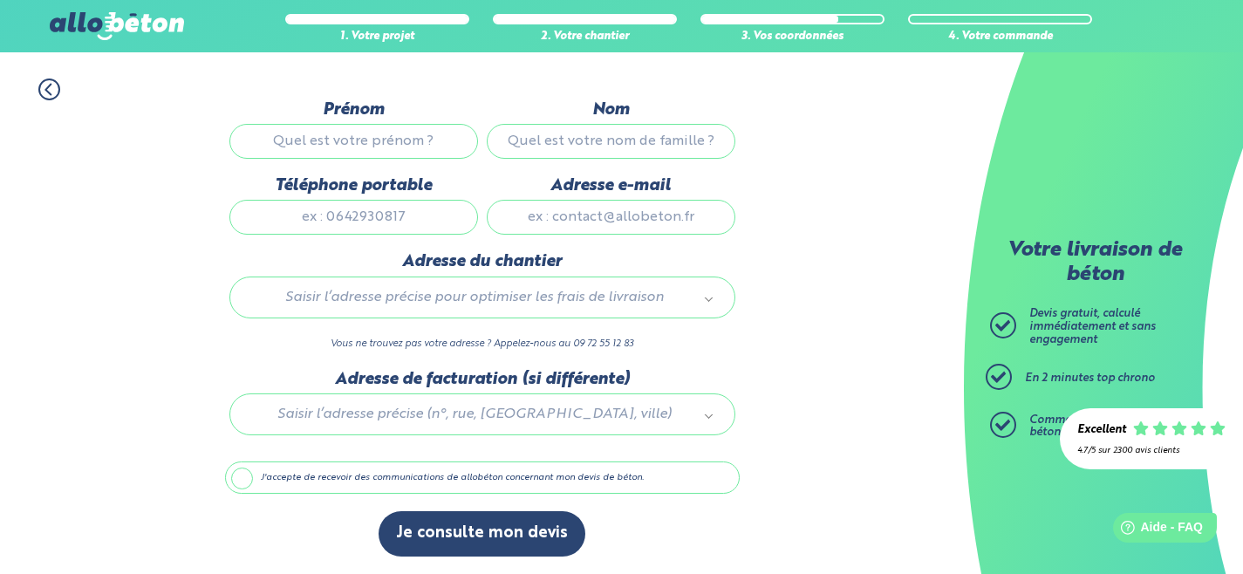
click at [345, 140] on input "Prénom" at bounding box center [354, 141] width 249 height 35
type input "[PERSON_NAME]"
type input "LETURGEZ"
type input "0615635622"
type input "[PERSON_NAME][EMAIL_ADDRESS][DOMAIN_NAME]"
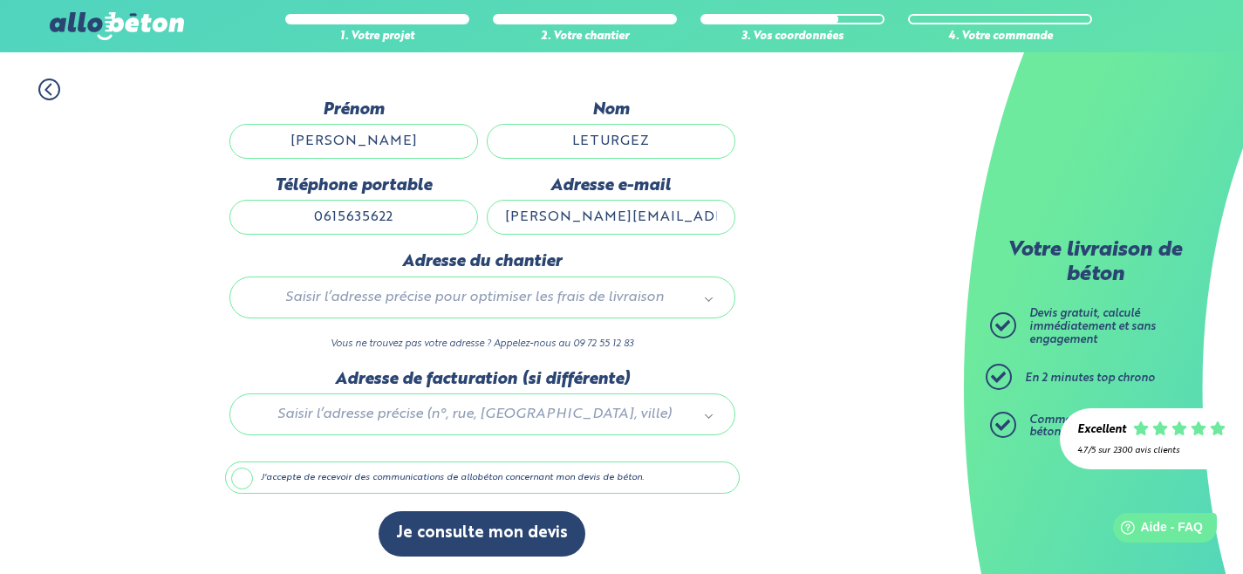
click at [360, 279] on div "Saisir l’adresse précise pour optimiser les frais de livraison" at bounding box center [483, 298] width 506 height 42
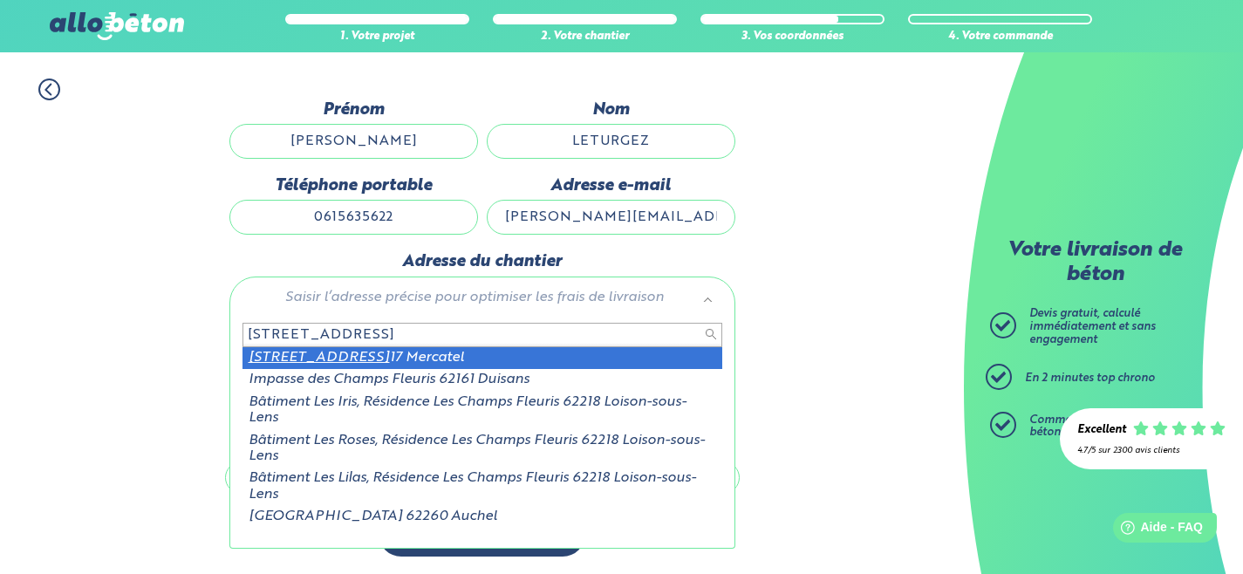
type input "[STREET_ADDRESS]"
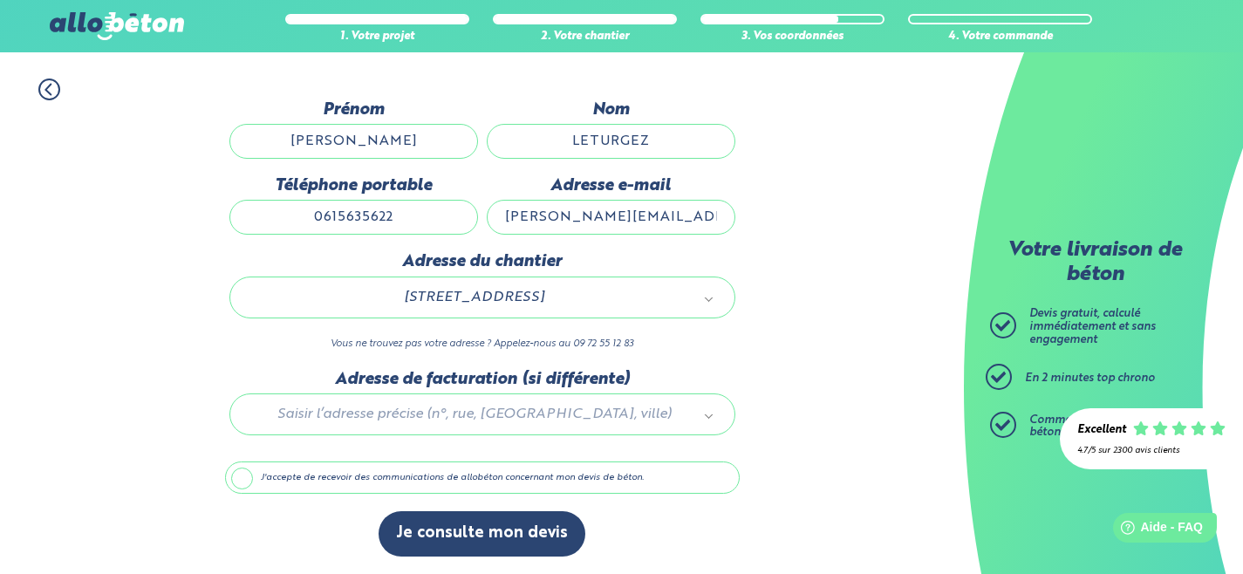
click at [419, 469] on label "J'accepte de recevoir des communications de allobéton concernant mon devis de b…" at bounding box center [482, 478] width 515 height 33
click at [0, 0] on input "J'accepte de recevoir des communications de allobéton concernant mon devis de b…" at bounding box center [0, 0] width 0 height 0
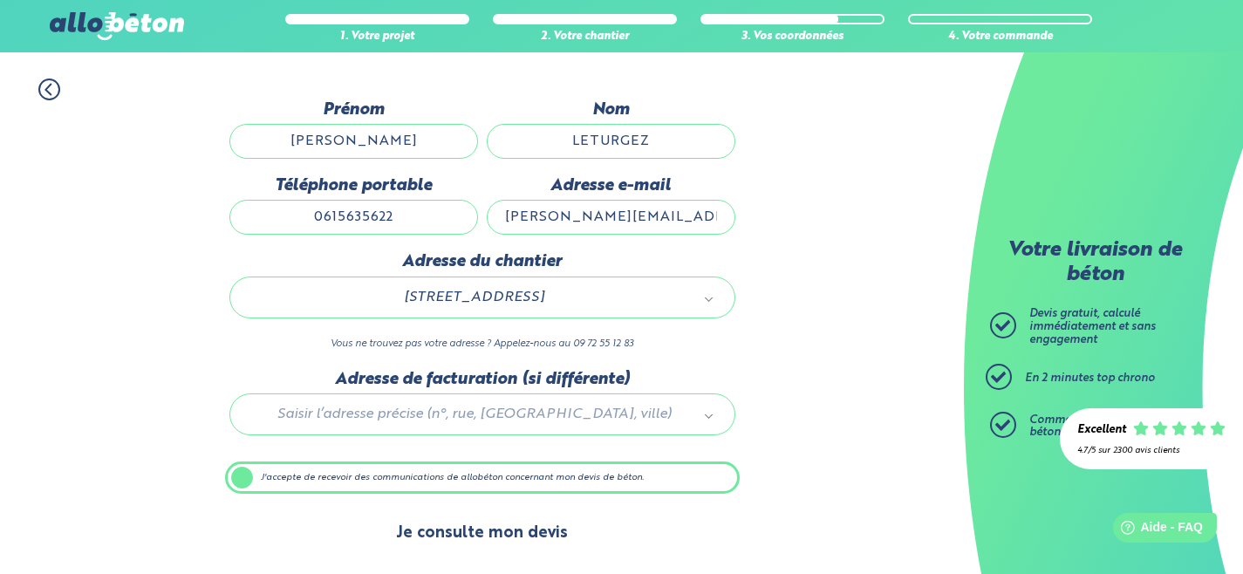
click at [440, 540] on button "Je consulte mon devis" at bounding box center [482, 533] width 207 height 45
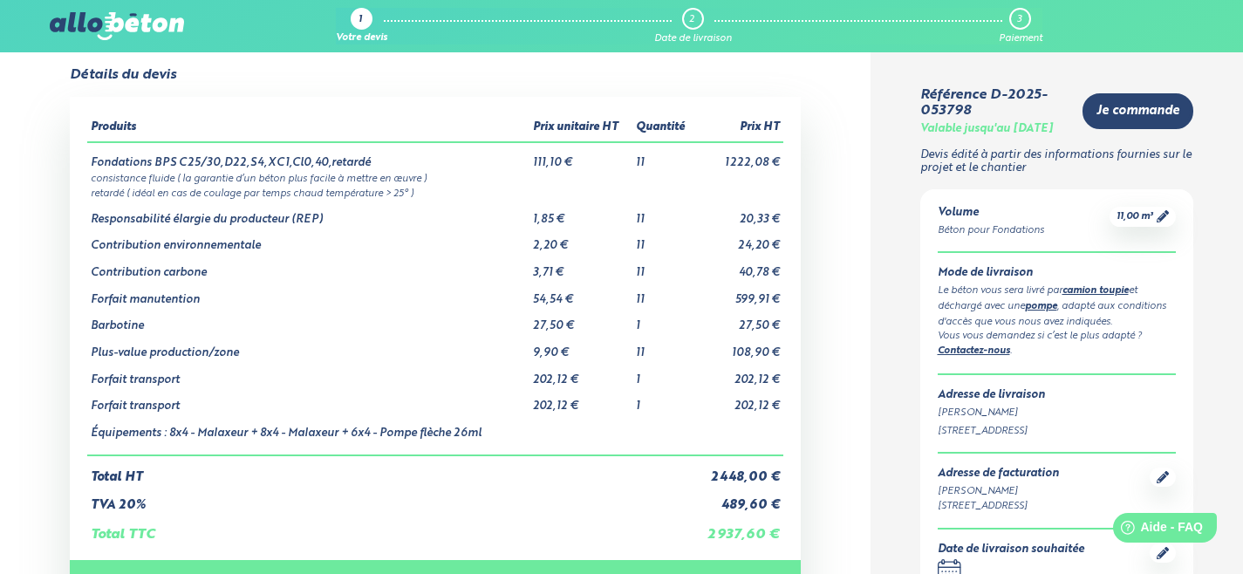
scroll to position [38, 0]
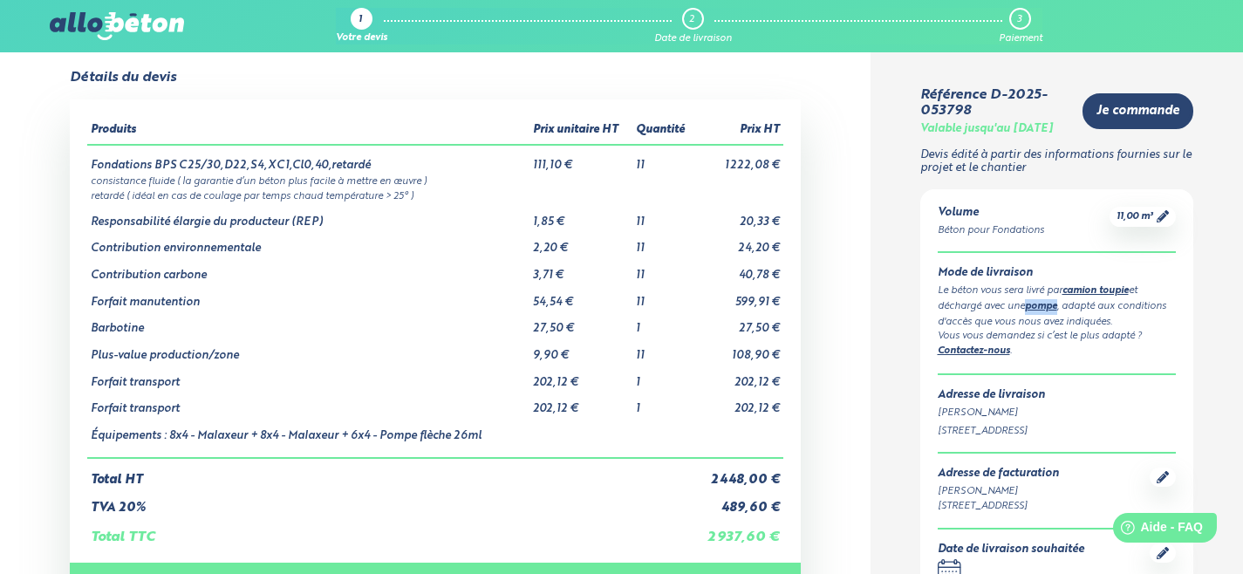
click at [1125, 360] on div "Vous vous demandez si c’est le plus adapté ? Contactez-nous ." at bounding box center [1057, 344] width 239 height 31
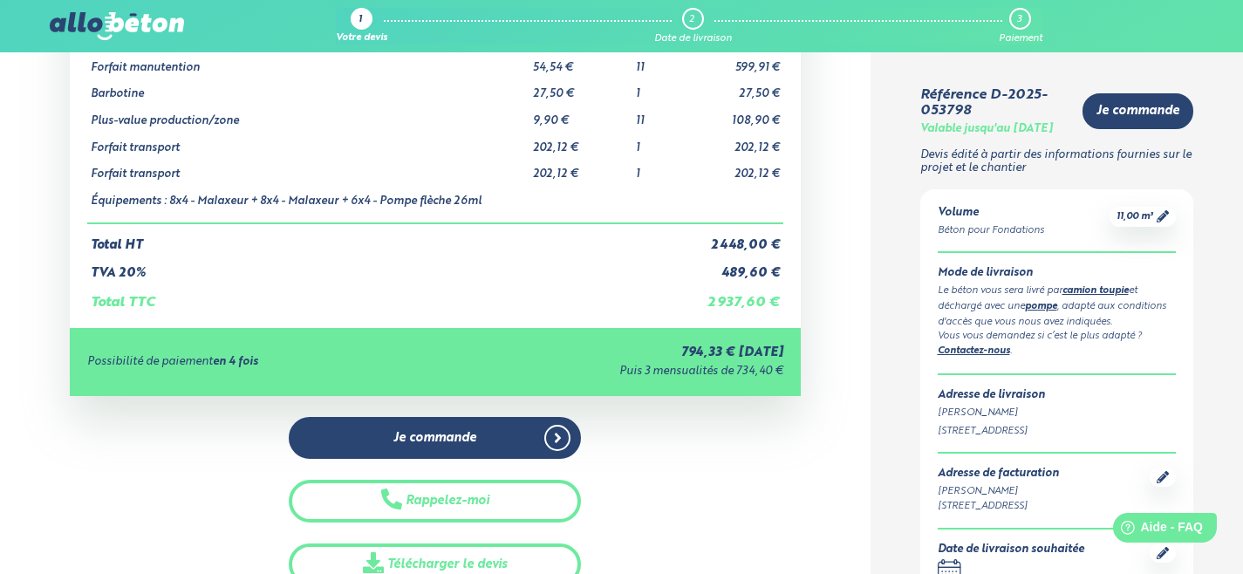
scroll to position [401, 0]
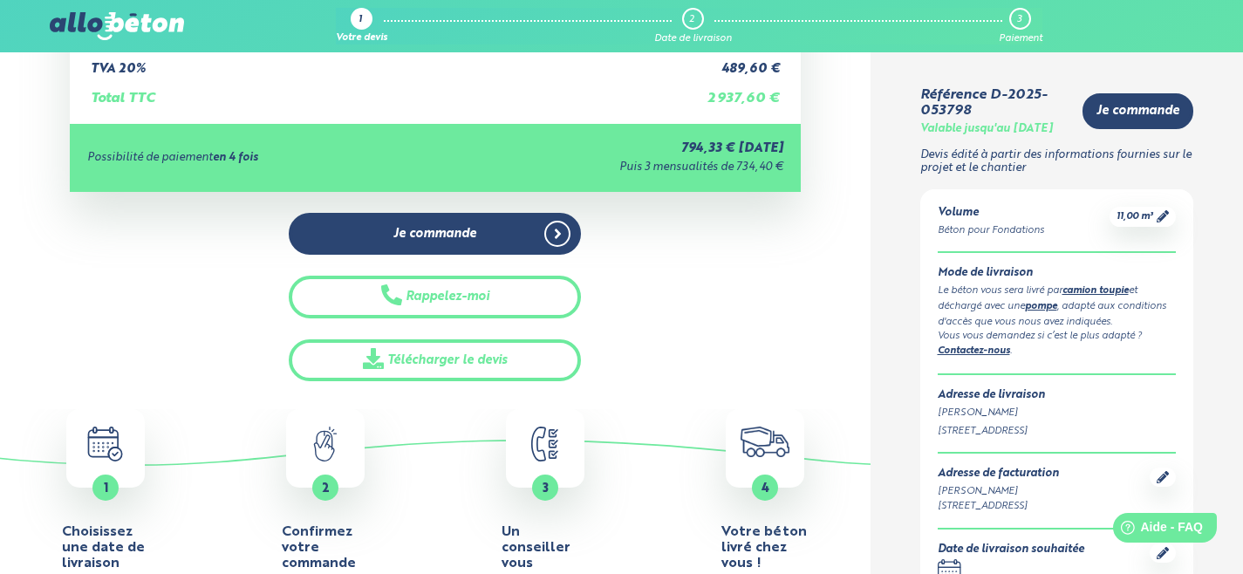
scroll to position [461, 0]
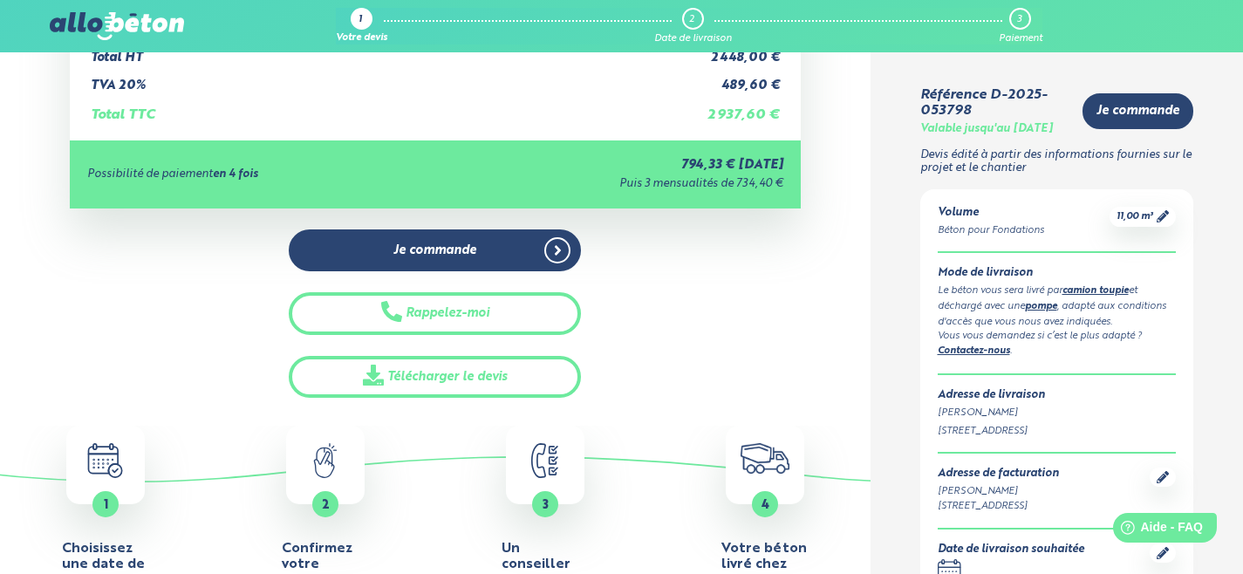
click at [1166, 381] on div "Volume Béton pour Fondations 11,00 m³ Mode de livraison Le béton vous sera livr…" at bounding box center [1058, 396] width 274 height 414
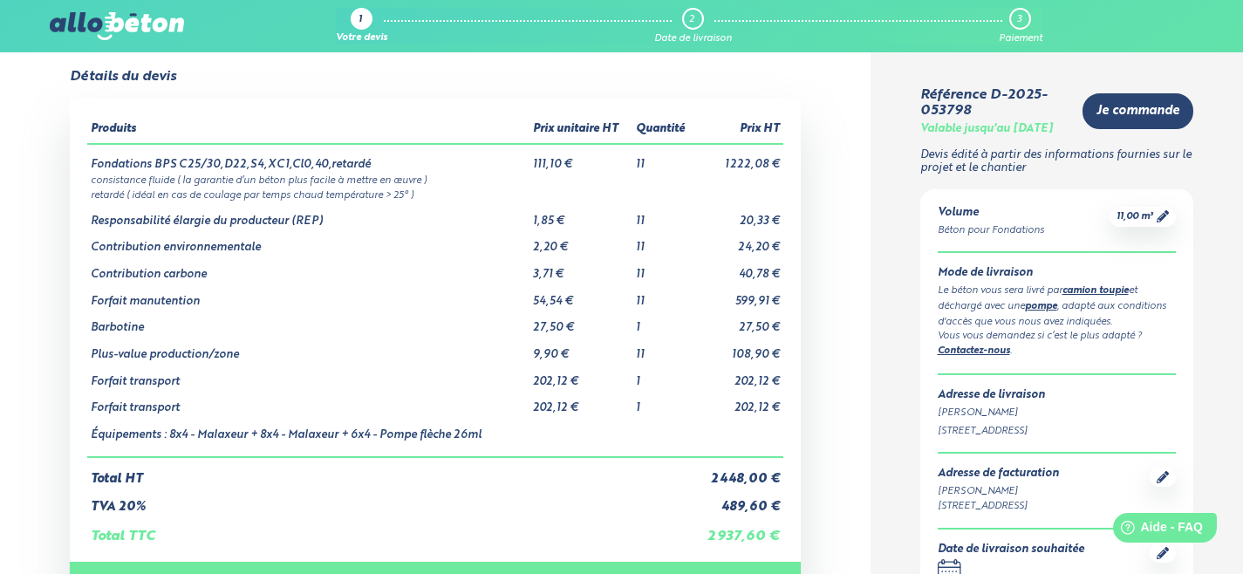
scroll to position [38, 0]
